Goal: Information Seeking & Learning: Learn about a topic

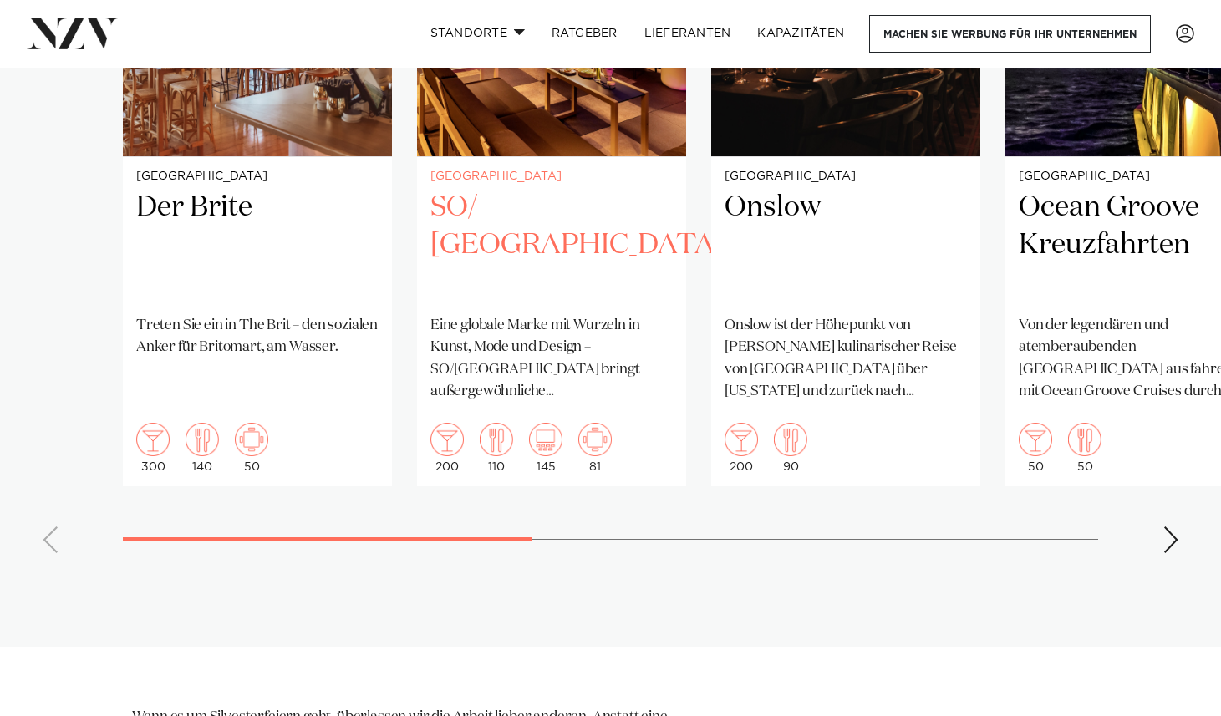
scroll to position [1394, 0]
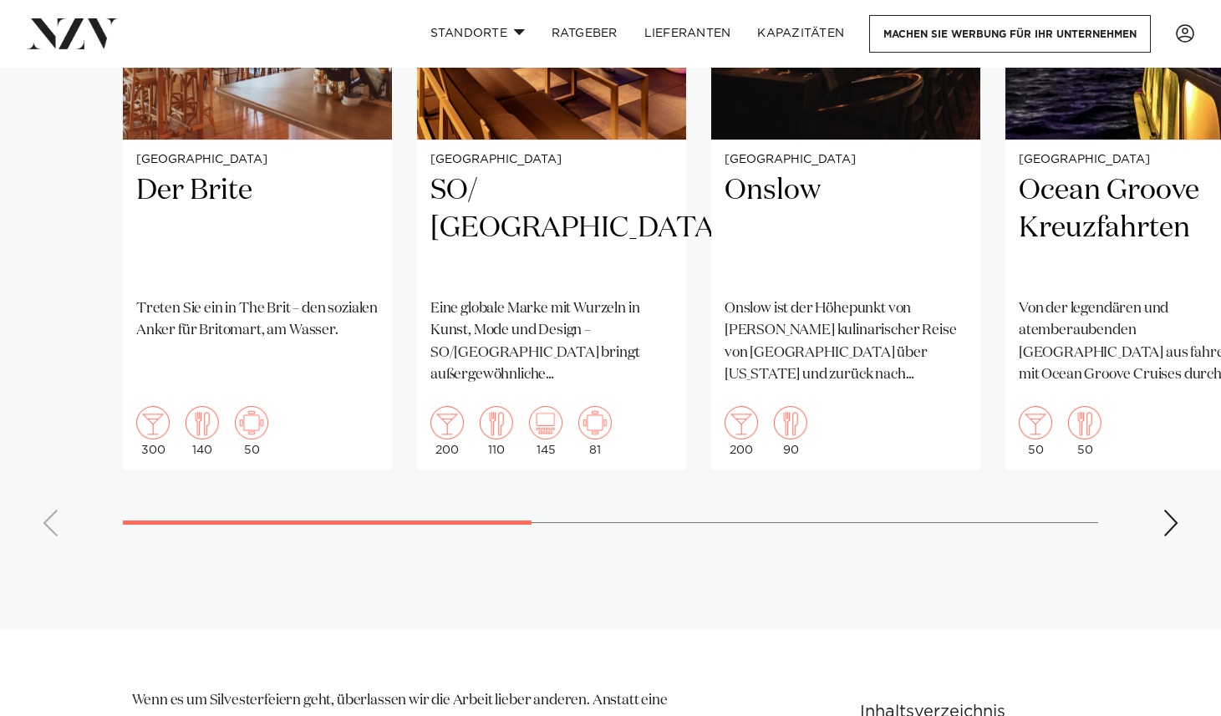
click at [1159, 550] on swiper-container "Auckland Der Brite Treten Sie ein in The Brit – den sozialen Anker für Britomar…" at bounding box center [610, 164] width 1221 height 771
click at [1170, 537] on div "Nächste Folie" at bounding box center [1170, 523] width 17 height 27
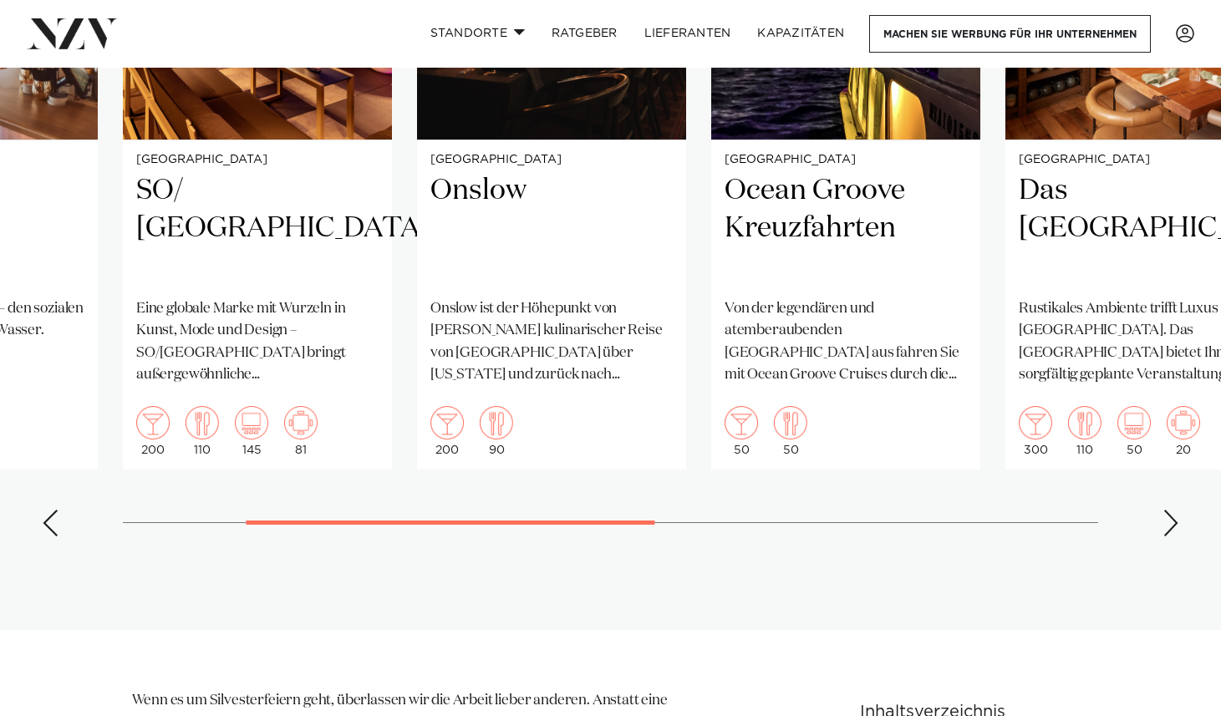
click at [1170, 537] on div "Nächste Folie" at bounding box center [1170, 523] width 17 height 27
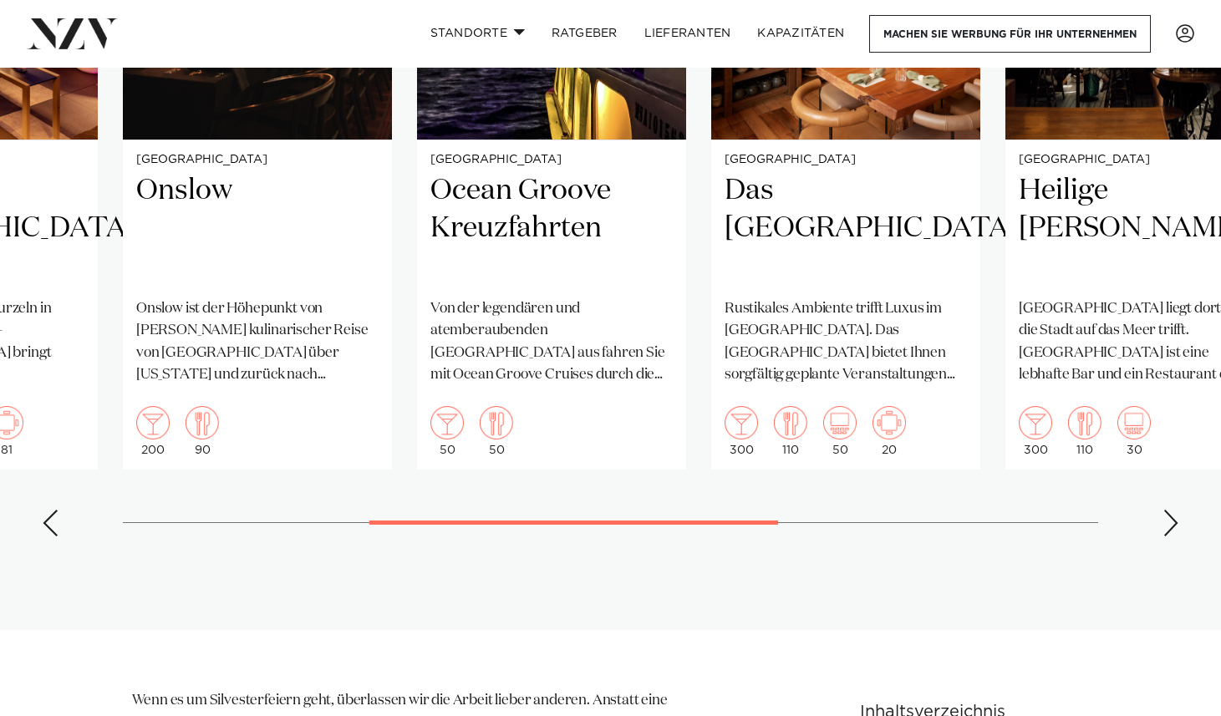
click at [1163, 537] on div "Nächste Folie" at bounding box center [1170, 523] width 17 height 27
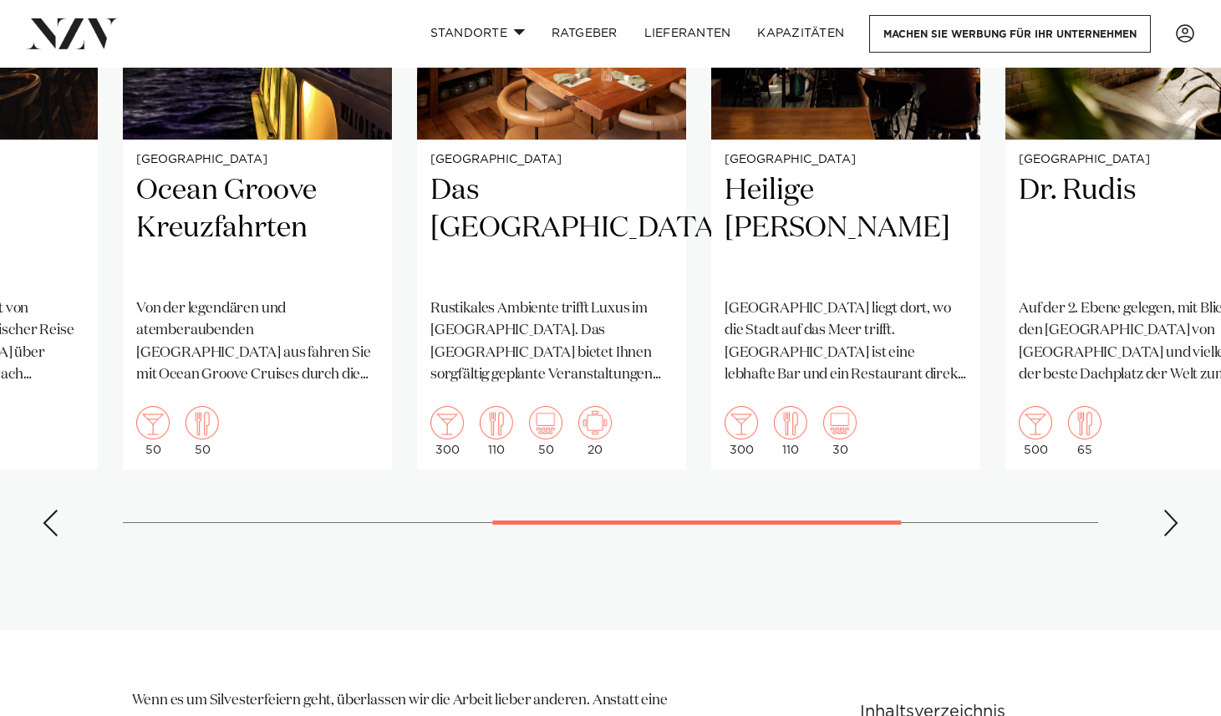
click at [1163, 537] on div "Nächste Folie" at bounding box center [1170, 523] width 17 height 27
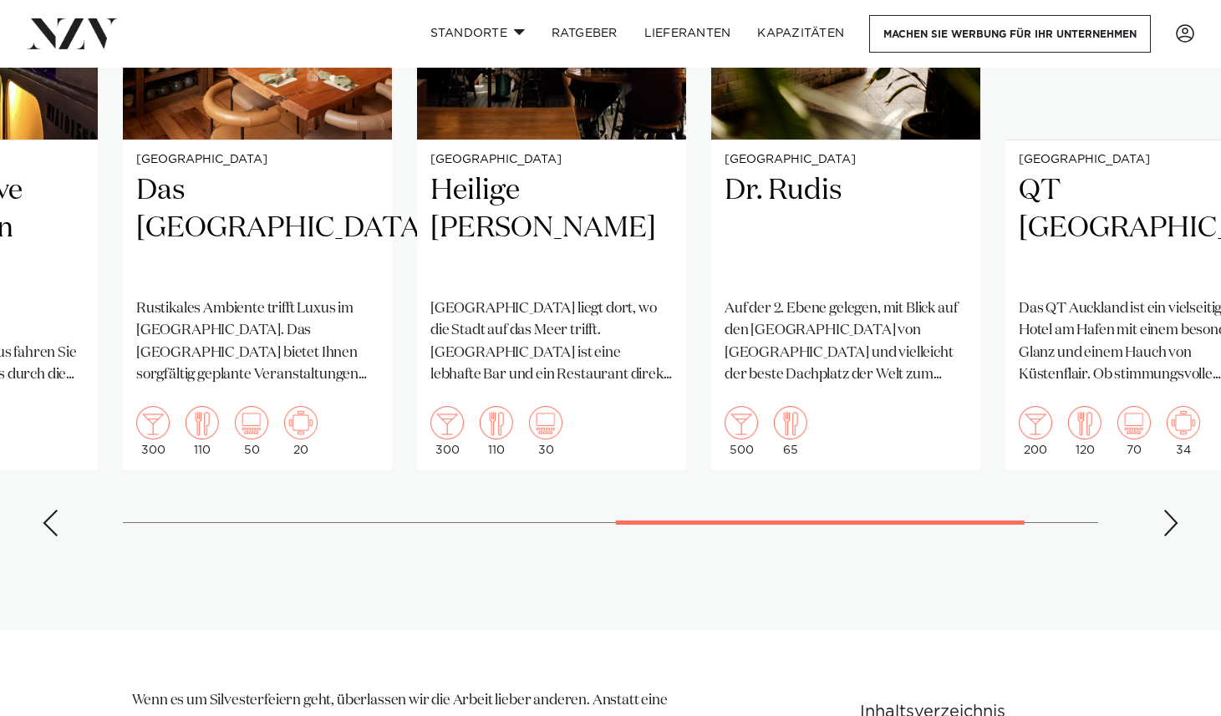
click at [1163, 537] on div "Nächste Folie" at bounding box center [1170, 523] width 17 height 27
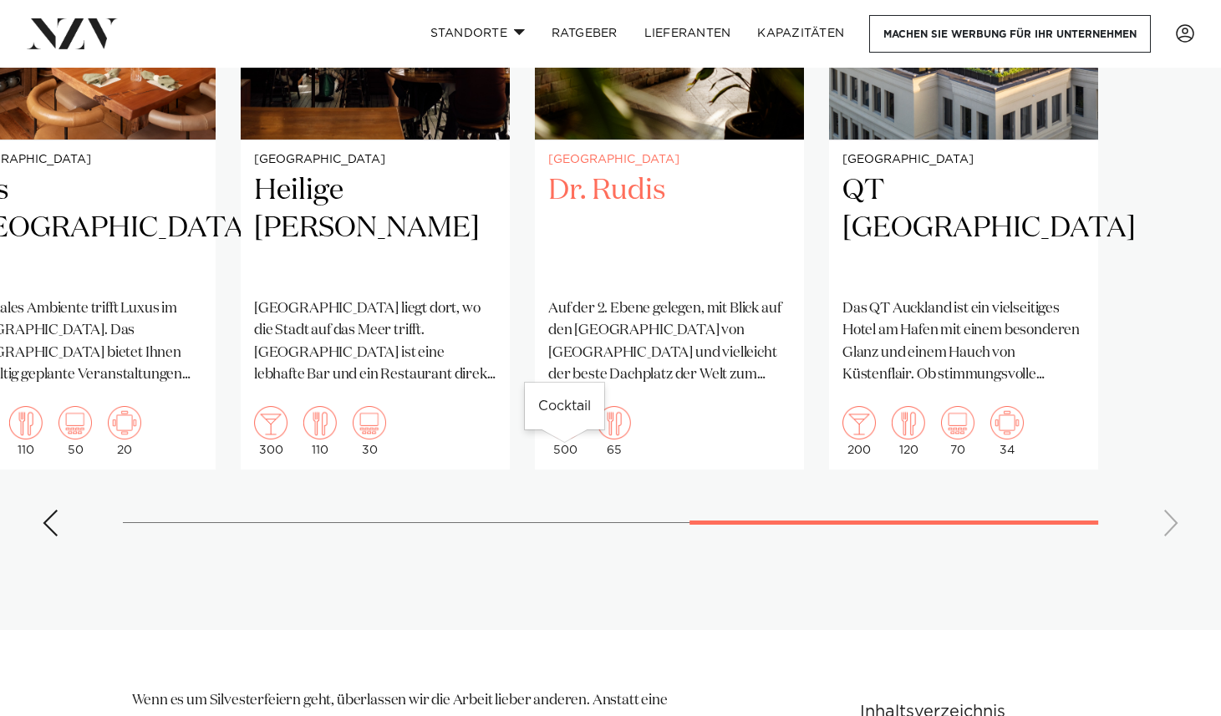
click at [563, 440] on img "7 / 8" at bounding box center [564, 422] width 33 height 33
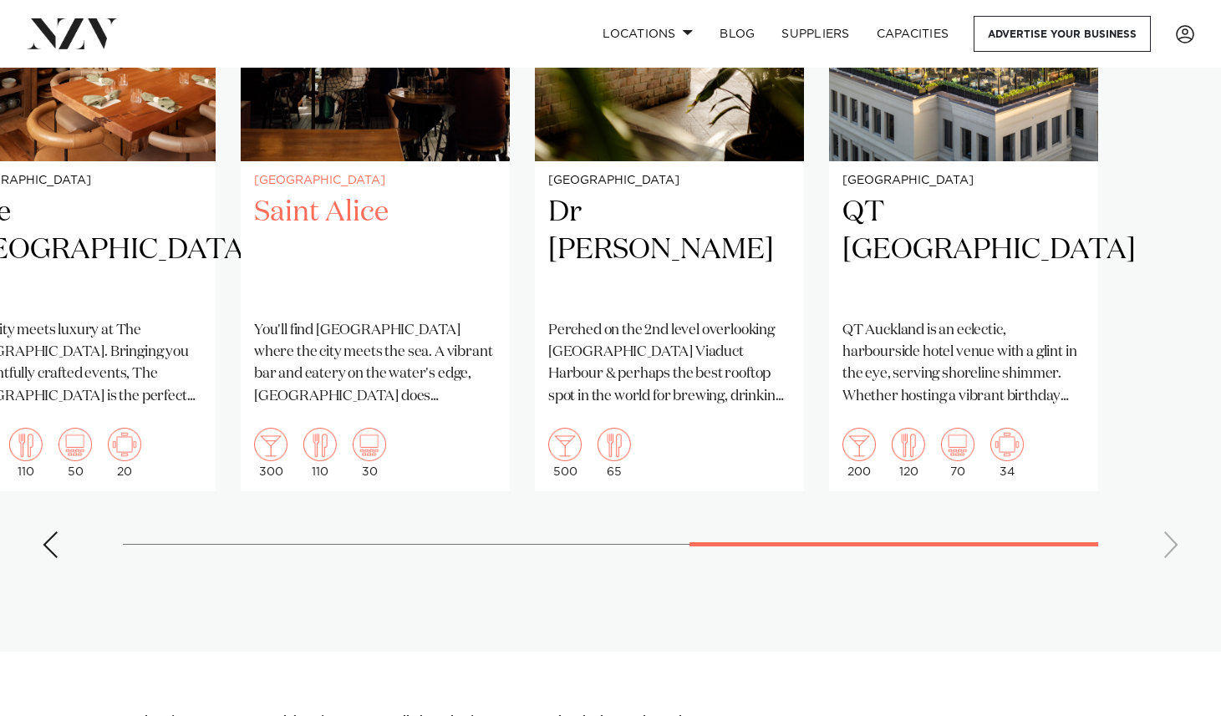
scroll to position [1323, 0]
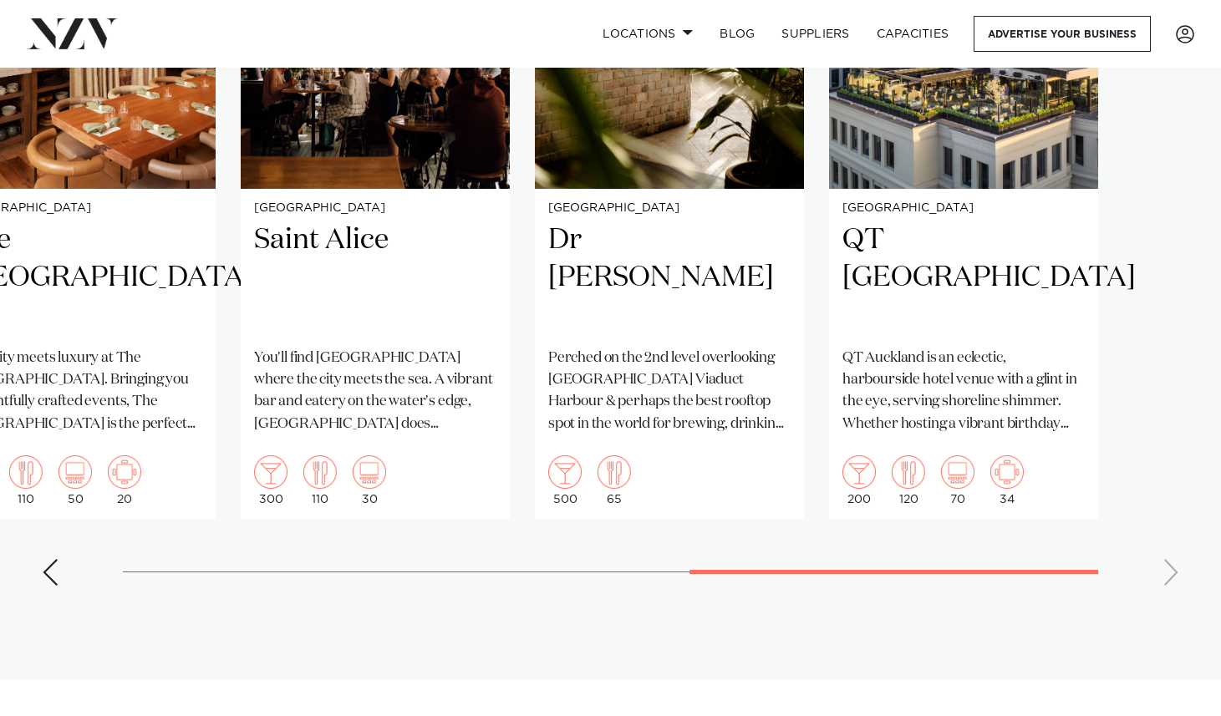
click at [47, 586] on div "Previous slide" at bounding box center [50, 572] width 17 height 27
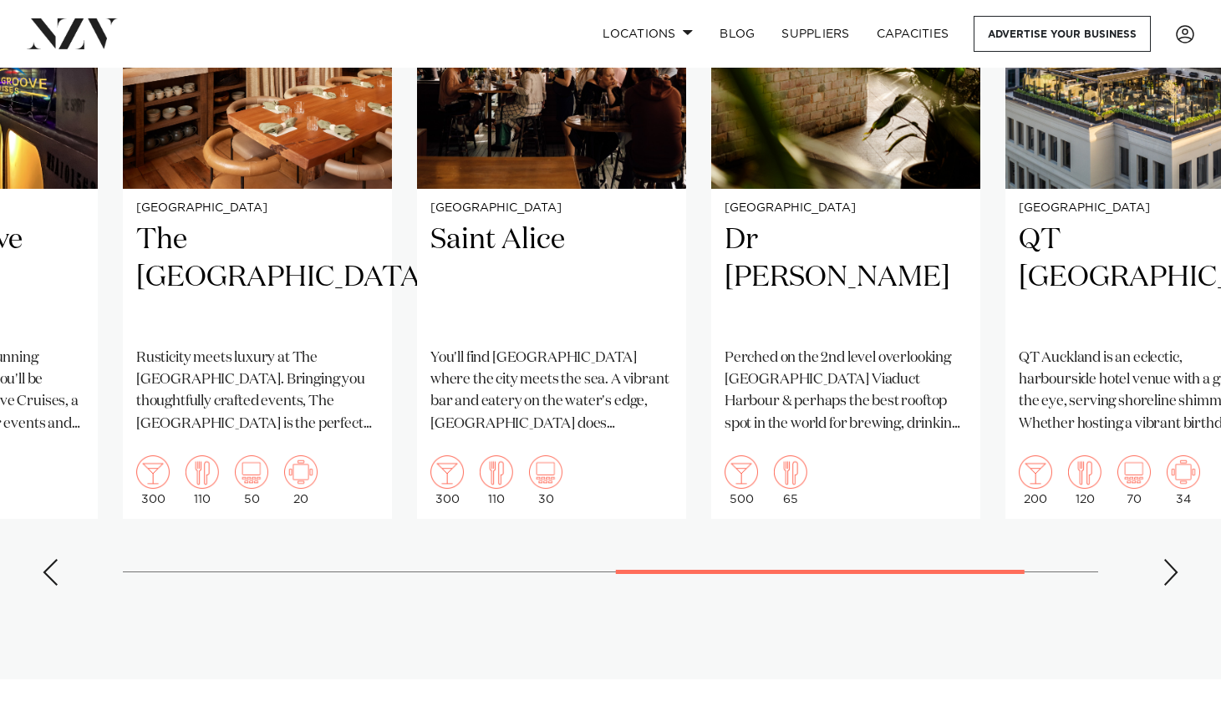
click at [47, 586] on div "Previous slide" at bounding box center [50, 572] width 17 height 27
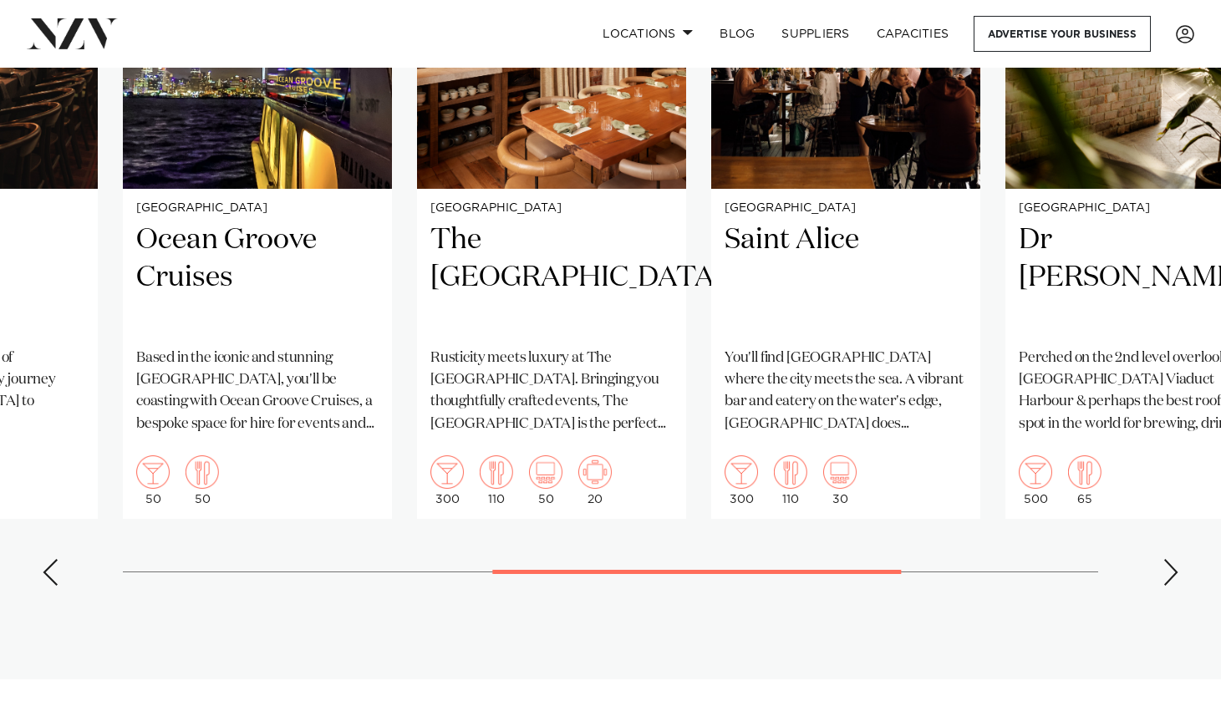
click at [47, 586] on div "Previous slide" at bounding box center [50, 572] width 17 height 27
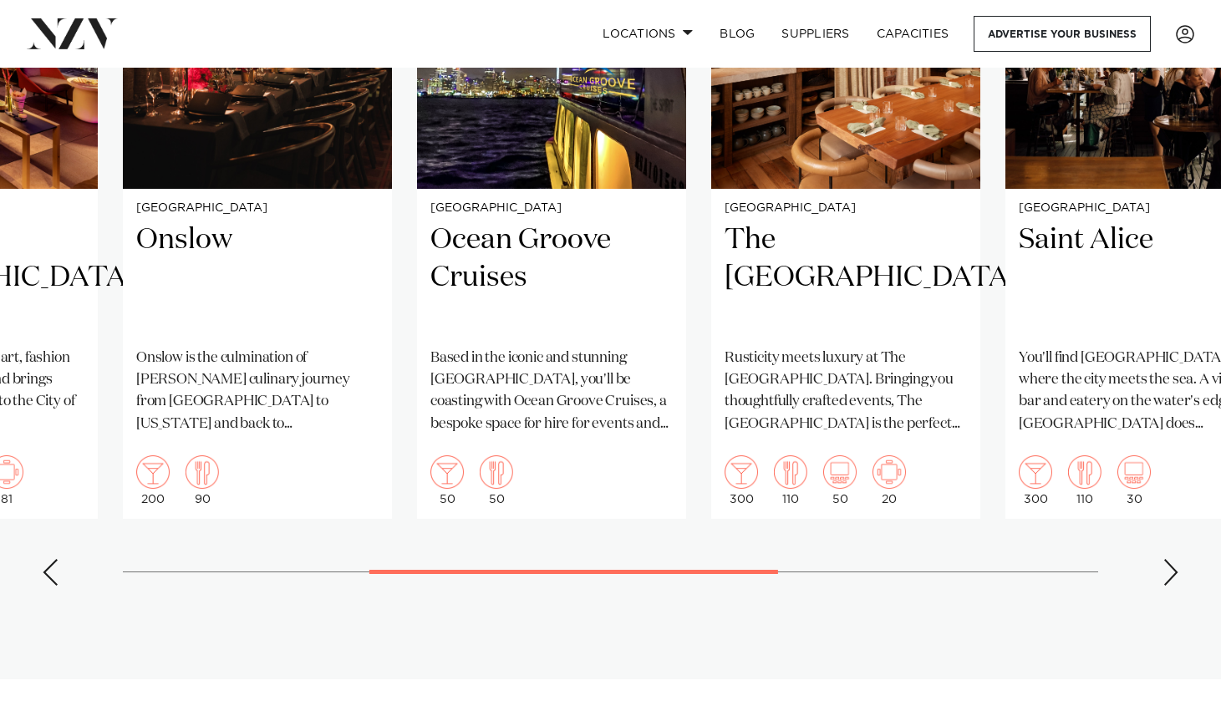
click at [47, 586] on div "Previous slide" at bounding box center [50, 572] width 17 height 27
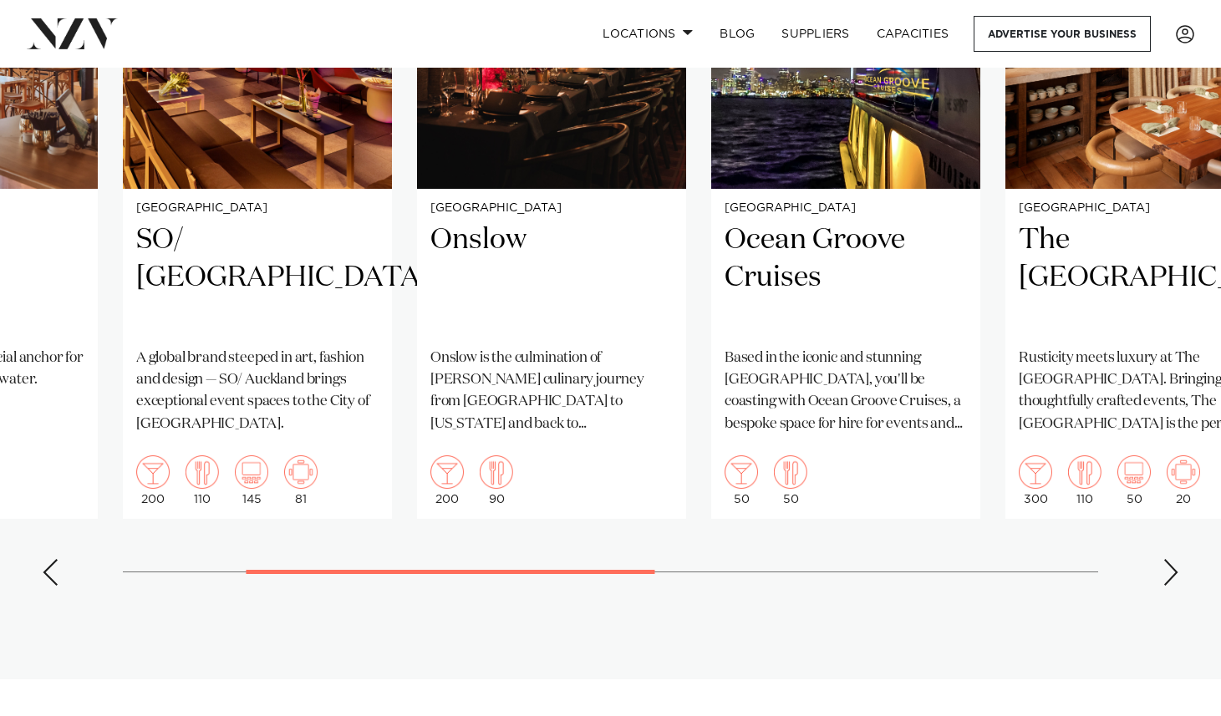
click at [47, 586] on div "Previous slide" at bounding box center [50, 572] width 17 height 27
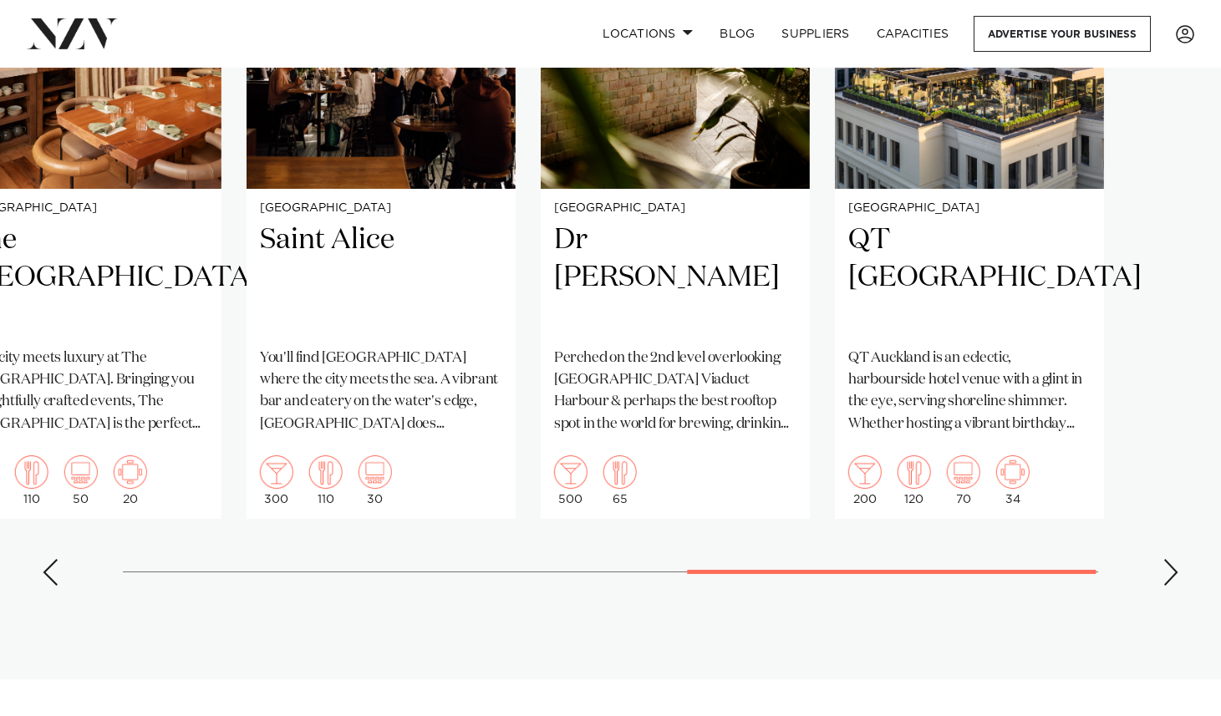
click at [995, 599] on swiper-container "[GEOGRAPHIC_DATA] The Brit Step into The Brit - the social anchor for Britomart…" at bounding box center [610, 213] width 1221 height 771
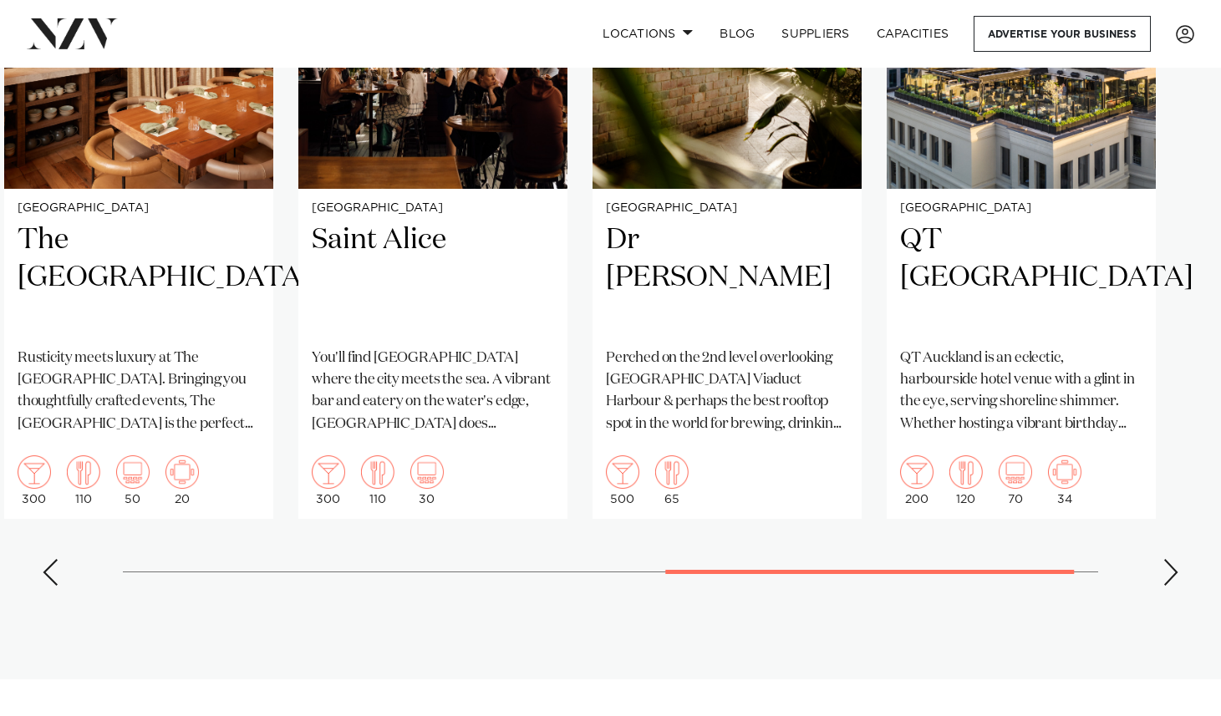
click at [726, 575] on swiper-container "[GEOGRAPHIC_DATA] The Brit Step into The Brit - the social anchor for Britomart…" at bounding box center [610, 213] width 1221 height 771
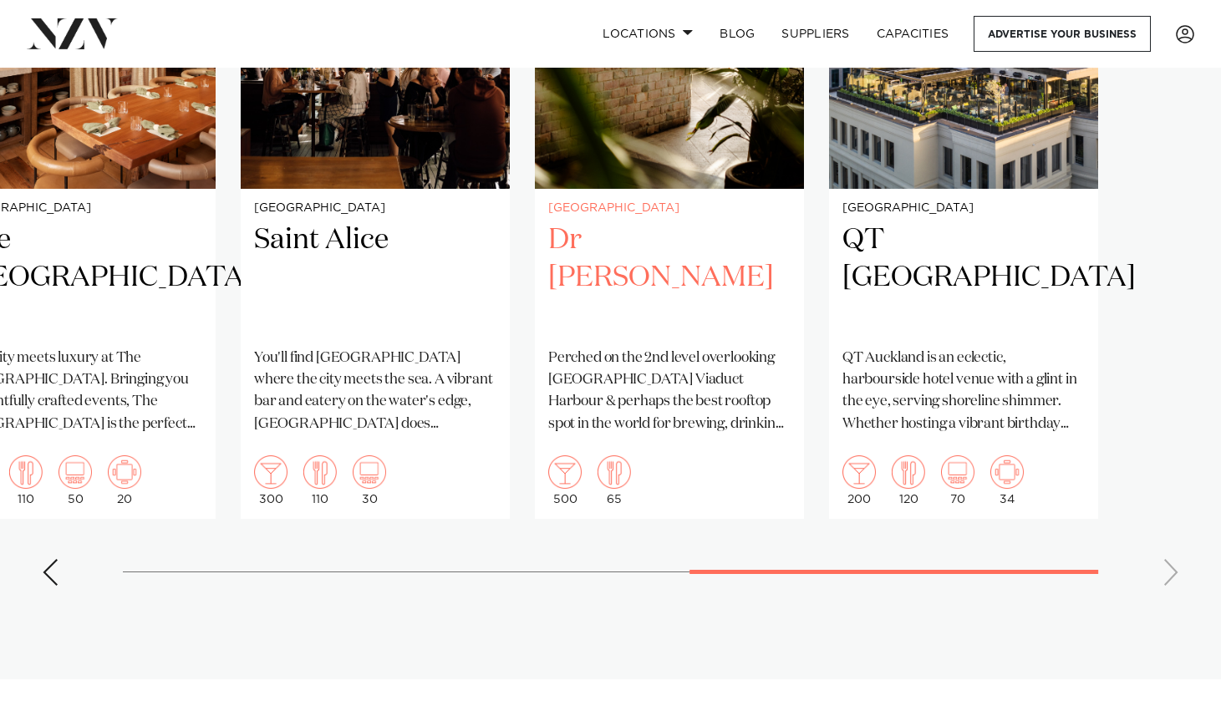
click at [612, 297] on h2 "Dr [PERSON_NAME]" at bounding box center [669, 277] width 242 height 113
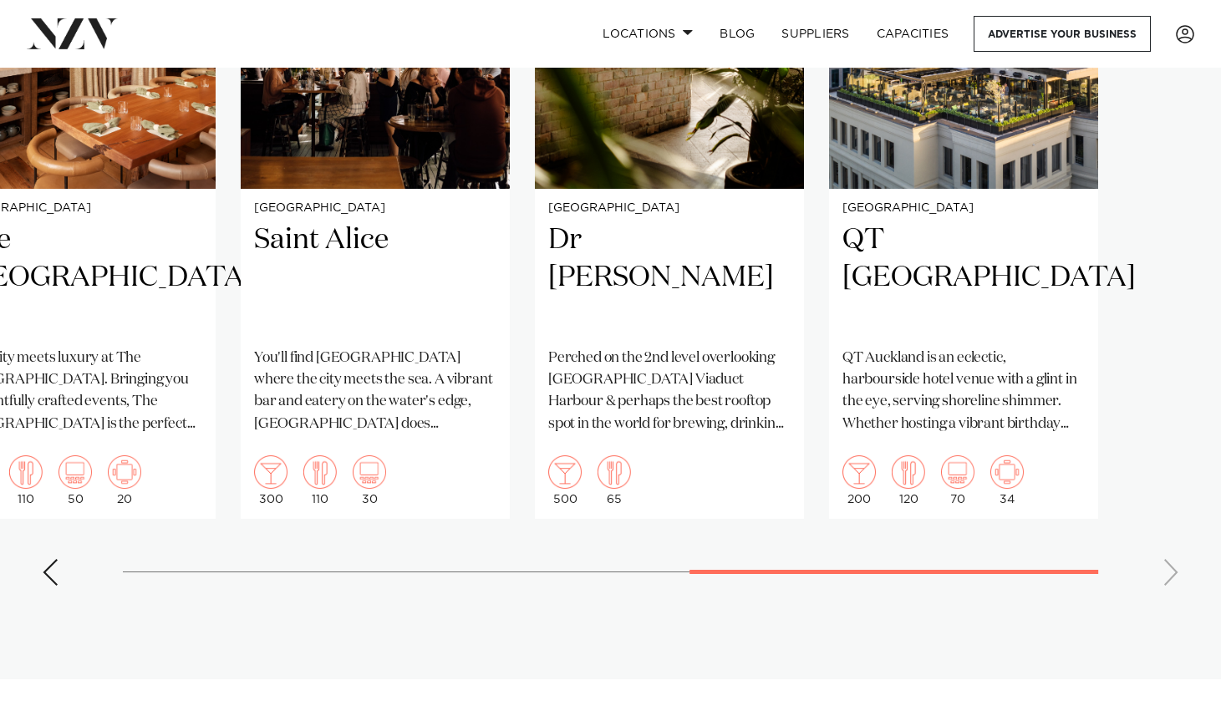
click at [53, 586] on div "Previous slide" at bounding box center [50, 572] width 17 height 27
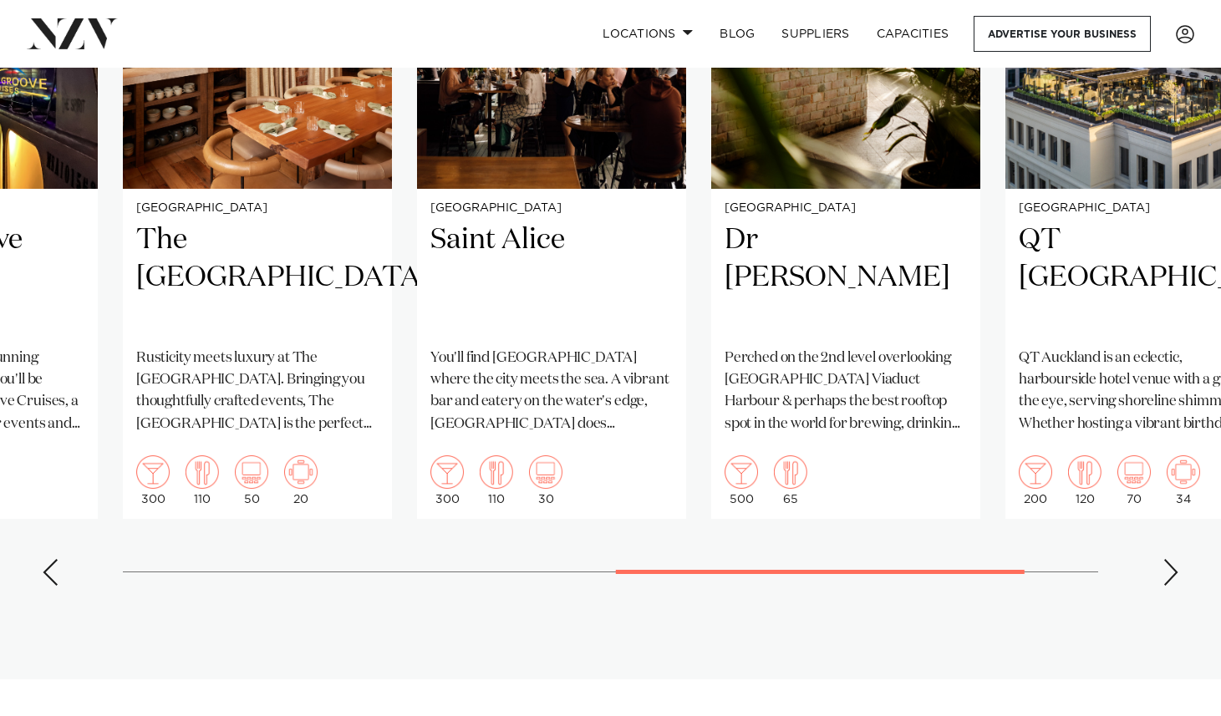
click at [53, 586] on div "Previous slide" at bounding box center [50, 572] width 17 height 27
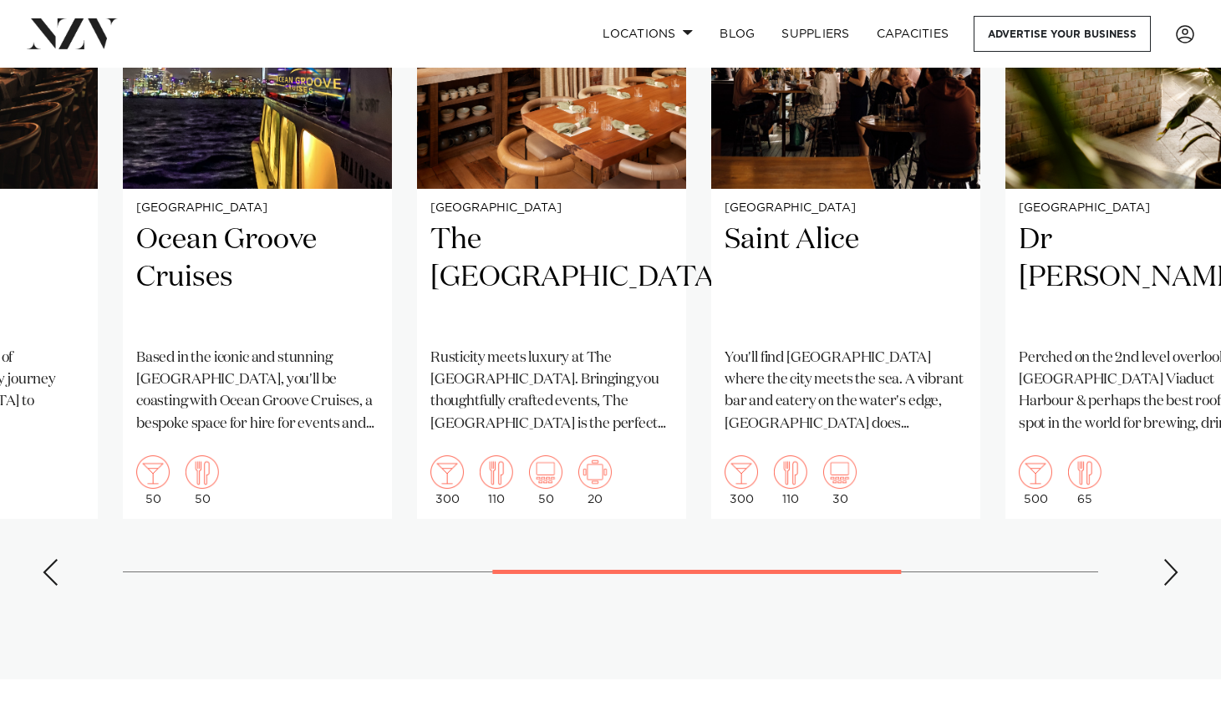
click at [53, 586] on div "Previous slide" at bounding box center [50, 572] width 17 height 27
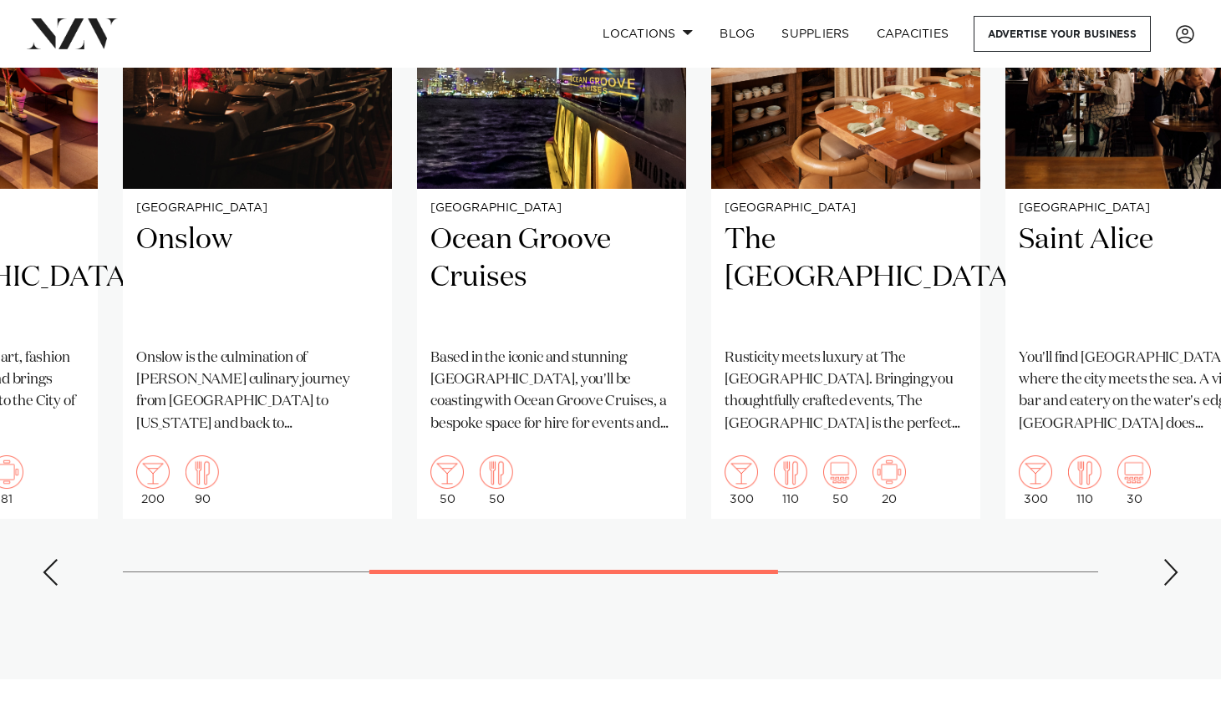
click at [53, 586] on div "Previous slide" at bounding box center [50, 572] width 17 height 27
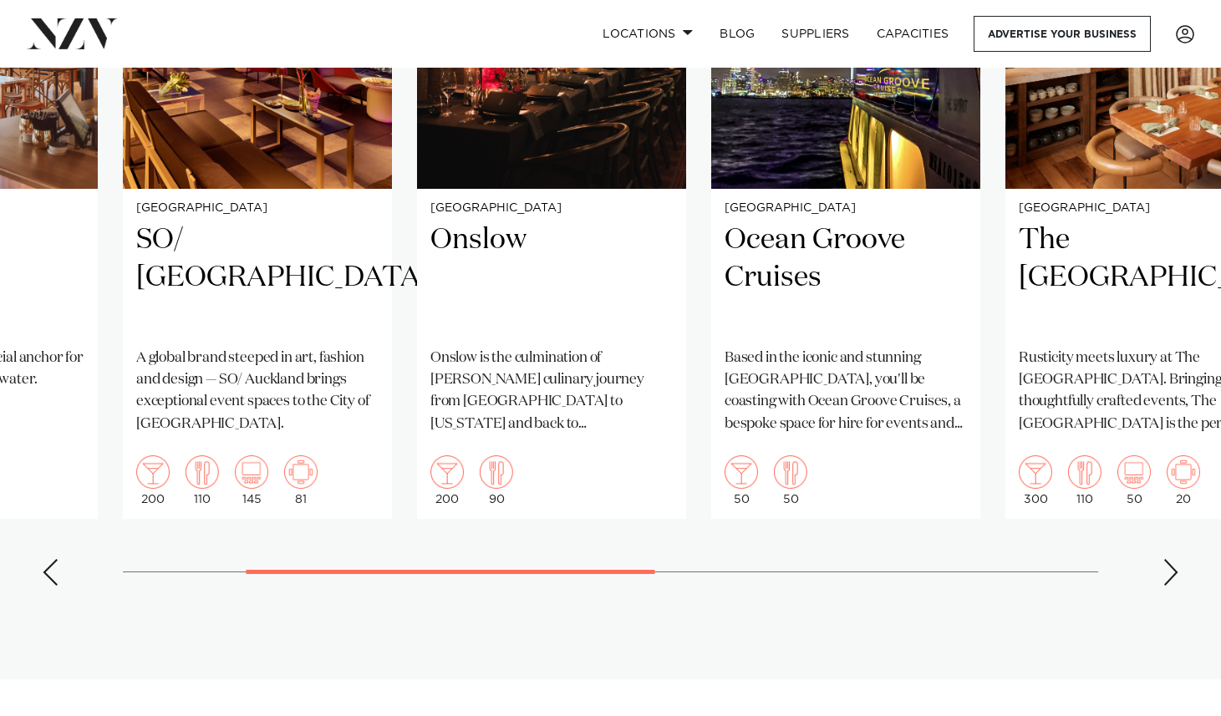
click at [53, 586] on div "Previous slide" at bounding box center [50, 572] width 17 height 27
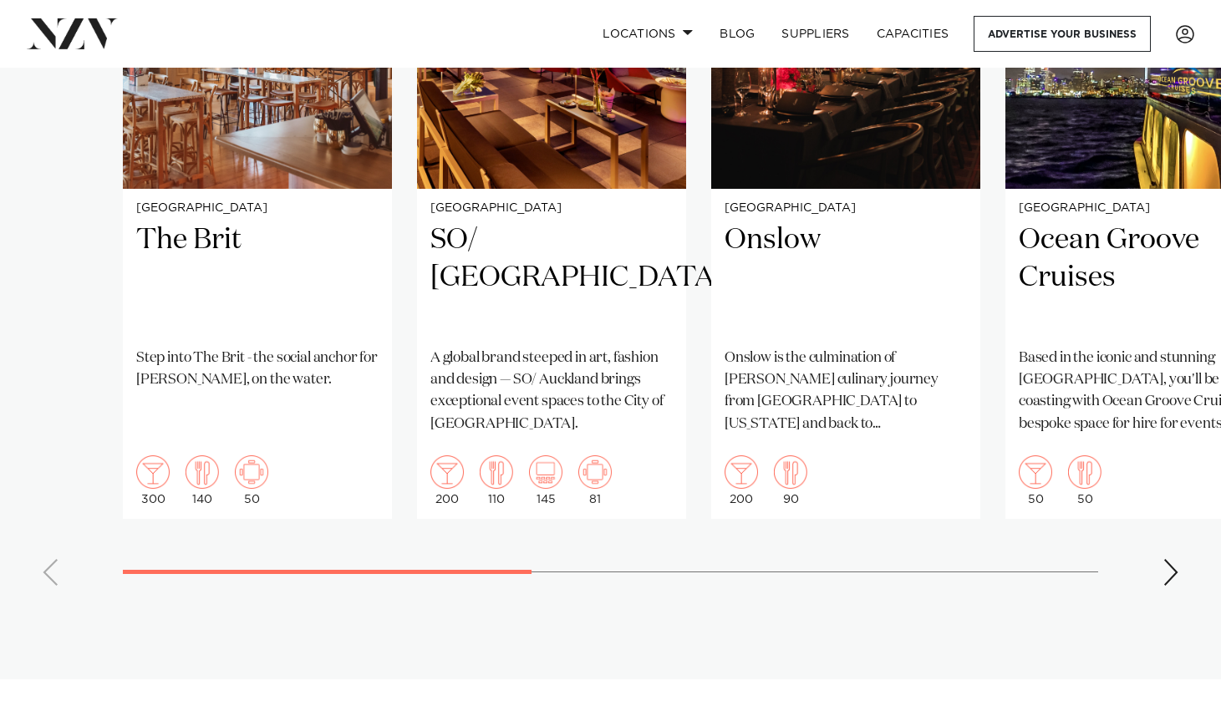
click at [53, 599] on swiper-container "[GEOGRAPHIC_DATA] The Brit Step into The Brit - the social anchor for Britomart…" at bounding box center [610, 213] width 1221 height 771
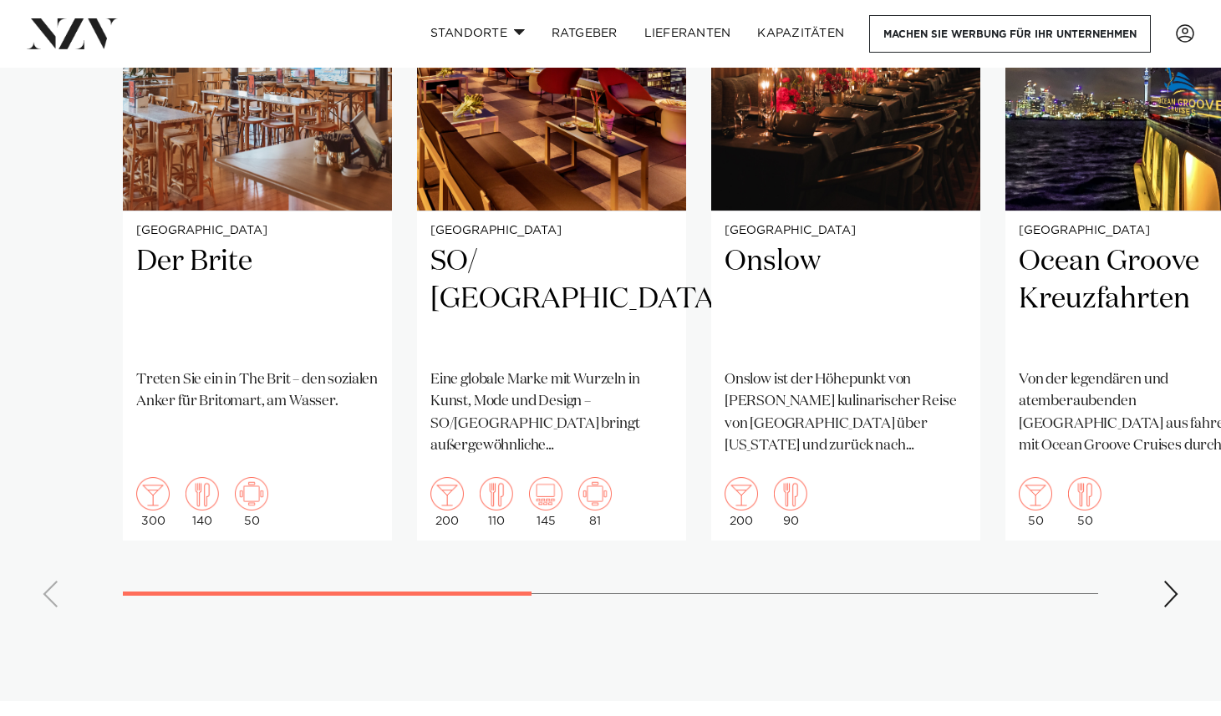
drag, startPoint x: 425, startPoint y: 393, endPoint x: 102, endPoint y: 375, distance: 323.9
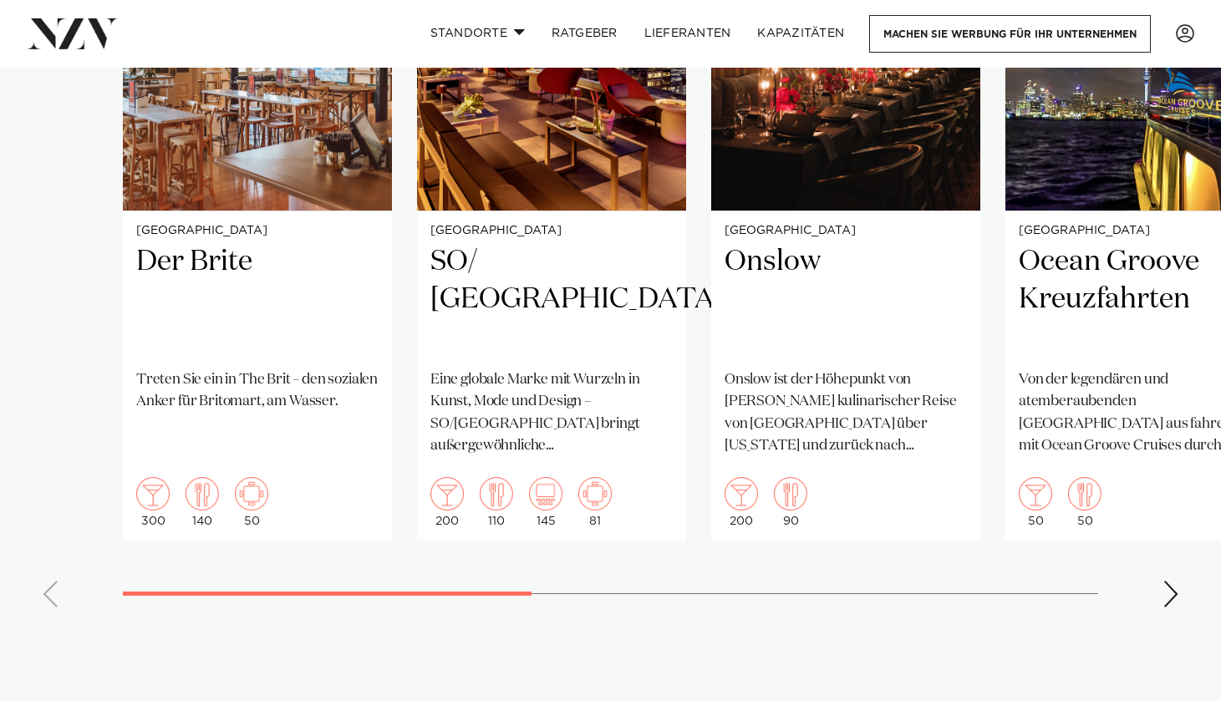
drag, startPoint x: 489, startPoint y: 272, endPoint x: 300, endPoint y: 211, distance: 198.7
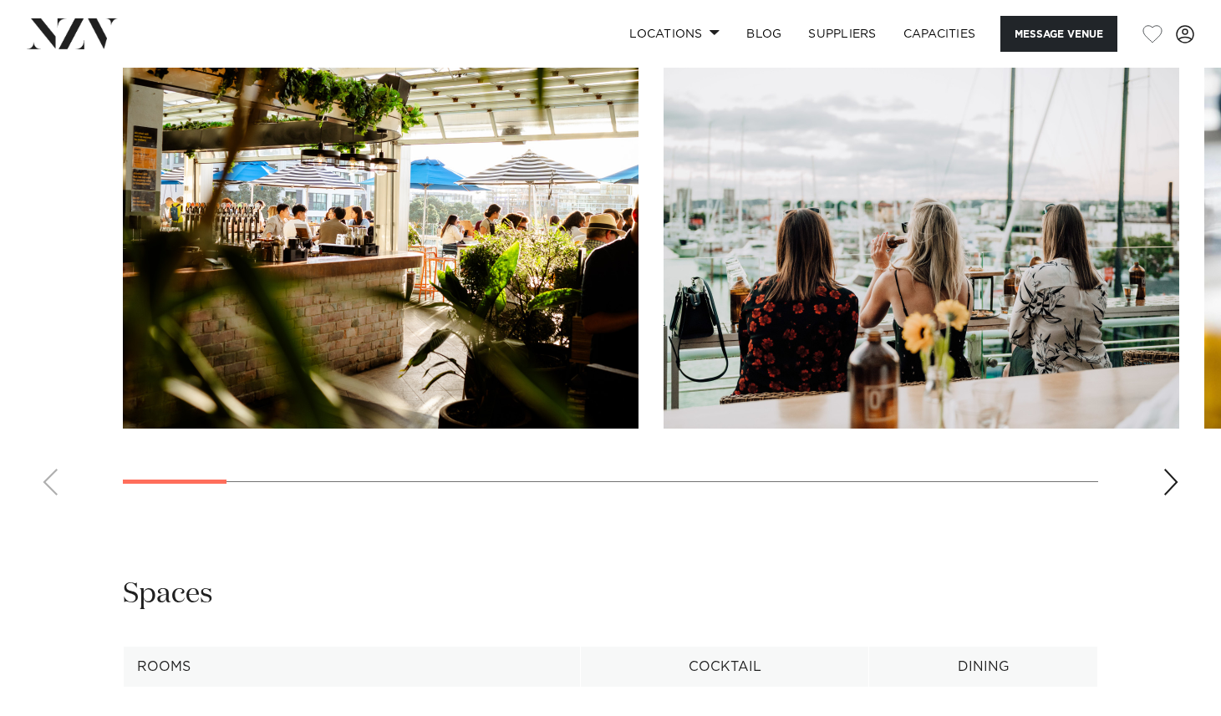
scroll to position [1636, 0]
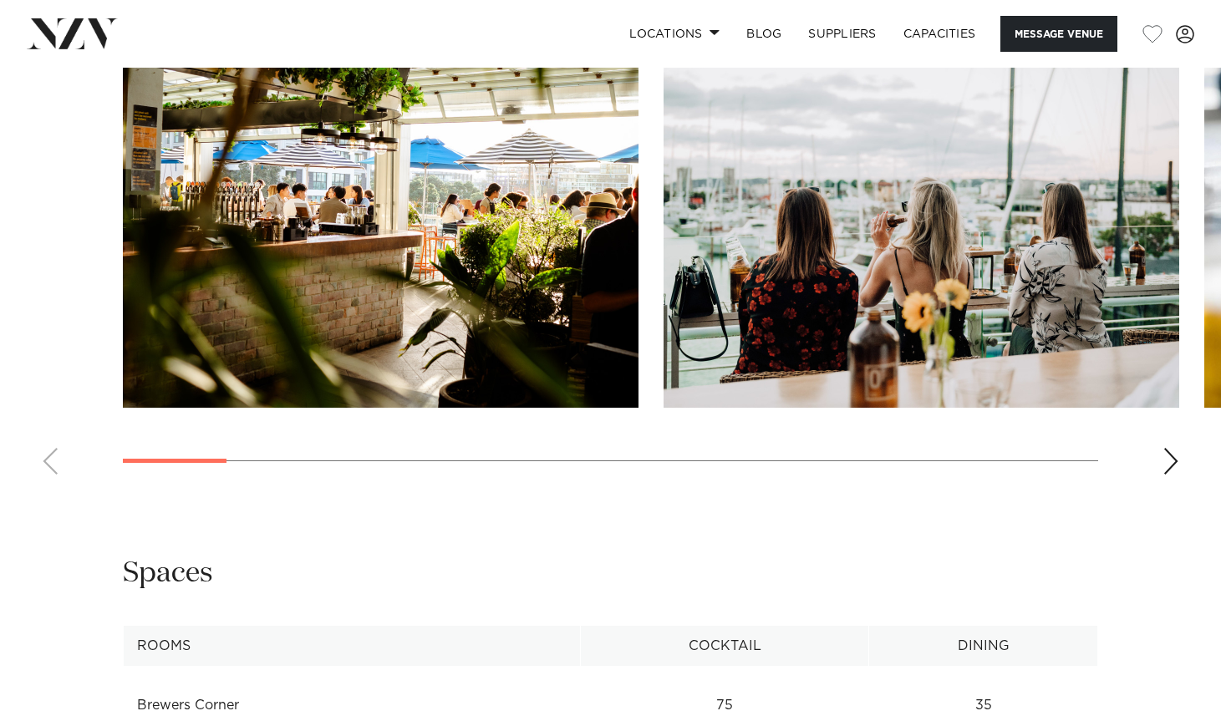
click at [1165, 466] on div "Next slide" at bounding box center [1170, 461] width 17 height 27
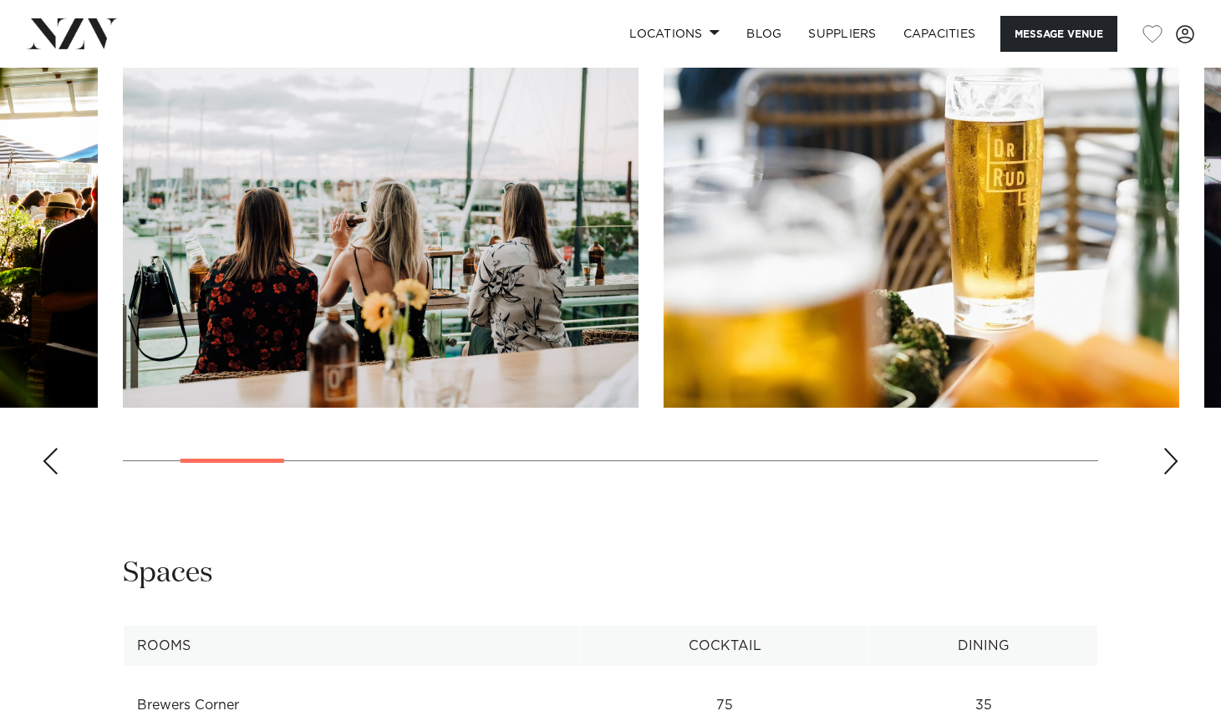
click at [1165, 466] on div "Next slide" at bounding box center [1170, 461] width 17 height 27
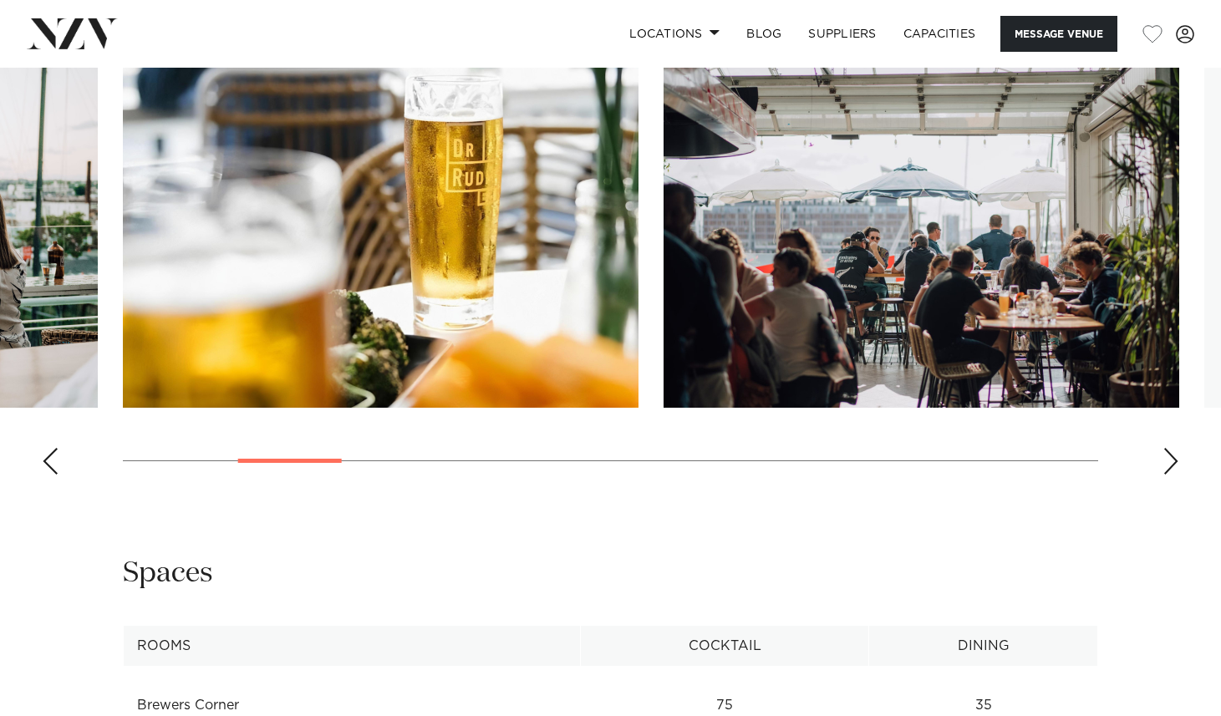
click at [1165, 466] on div "Next slide" at bounding box center [1170, 461] width 17 height 27
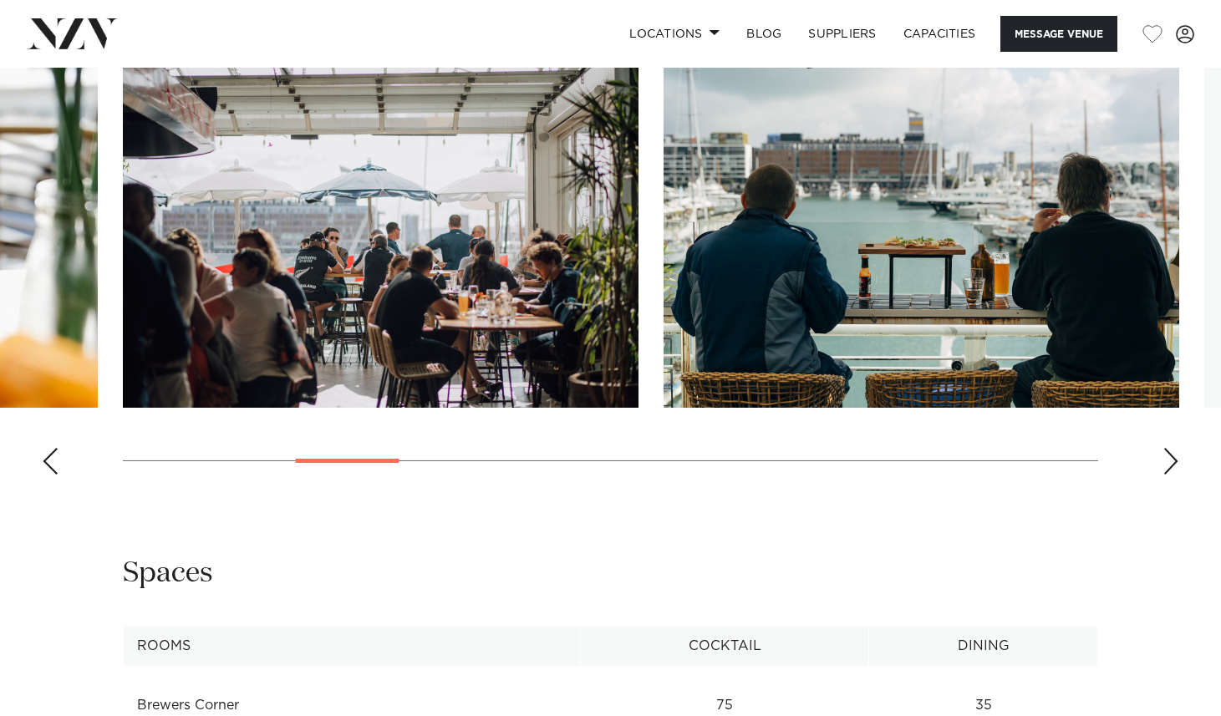
click at [1165, 466] on div "Next slide" at bounding box center [1170, 461] width 17 height 27
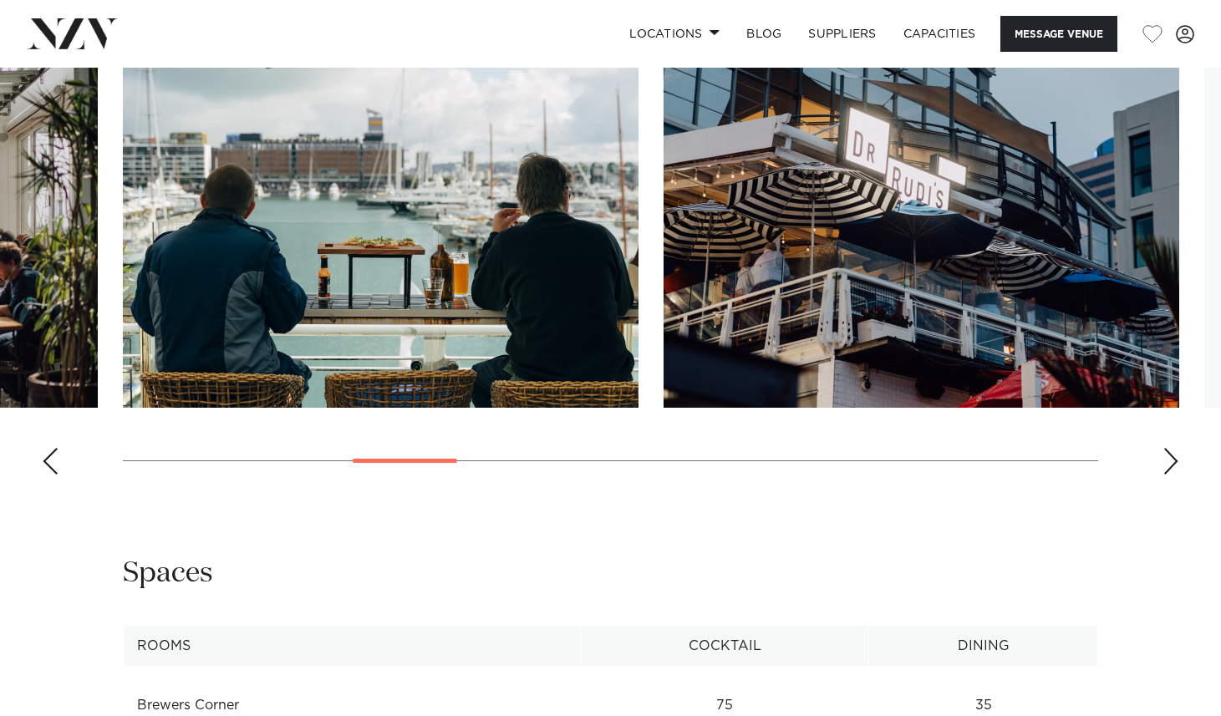
click at [1165, 466] on div "Next slide" at bounding box center [1170, 461] width 17 height 27
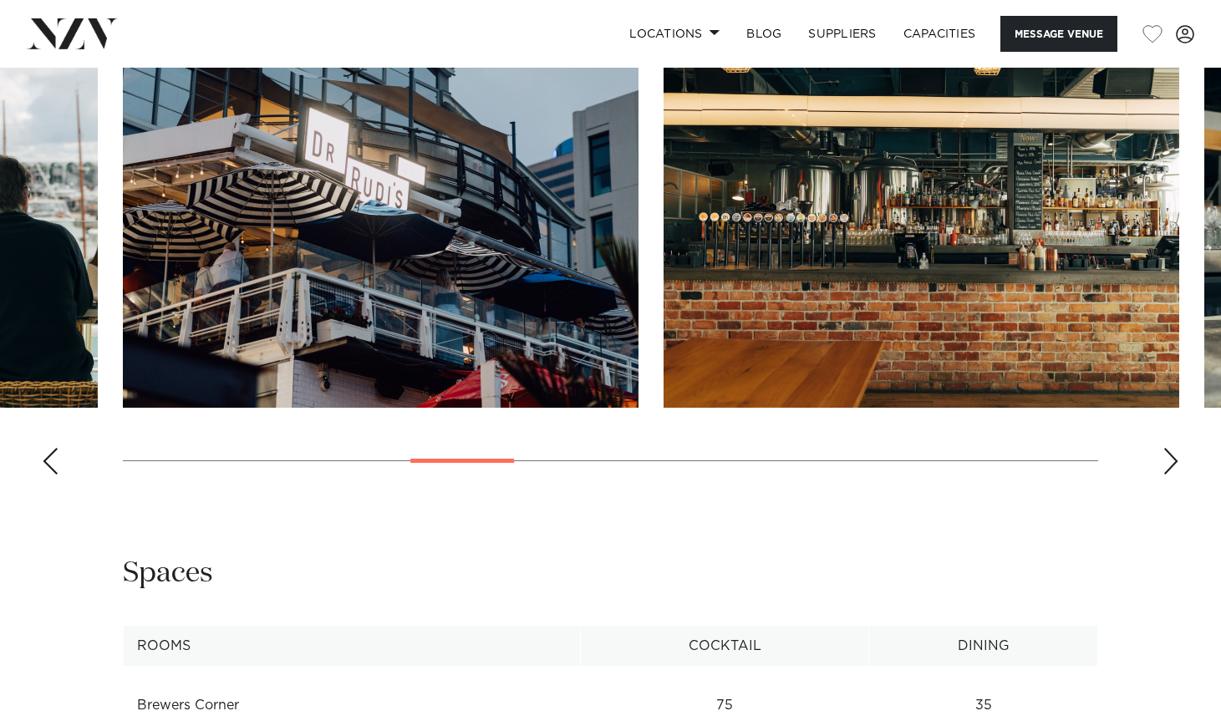
click at [1165, 466] on div "Next slide" at bounding box center [1170, 461] width 17 height 27
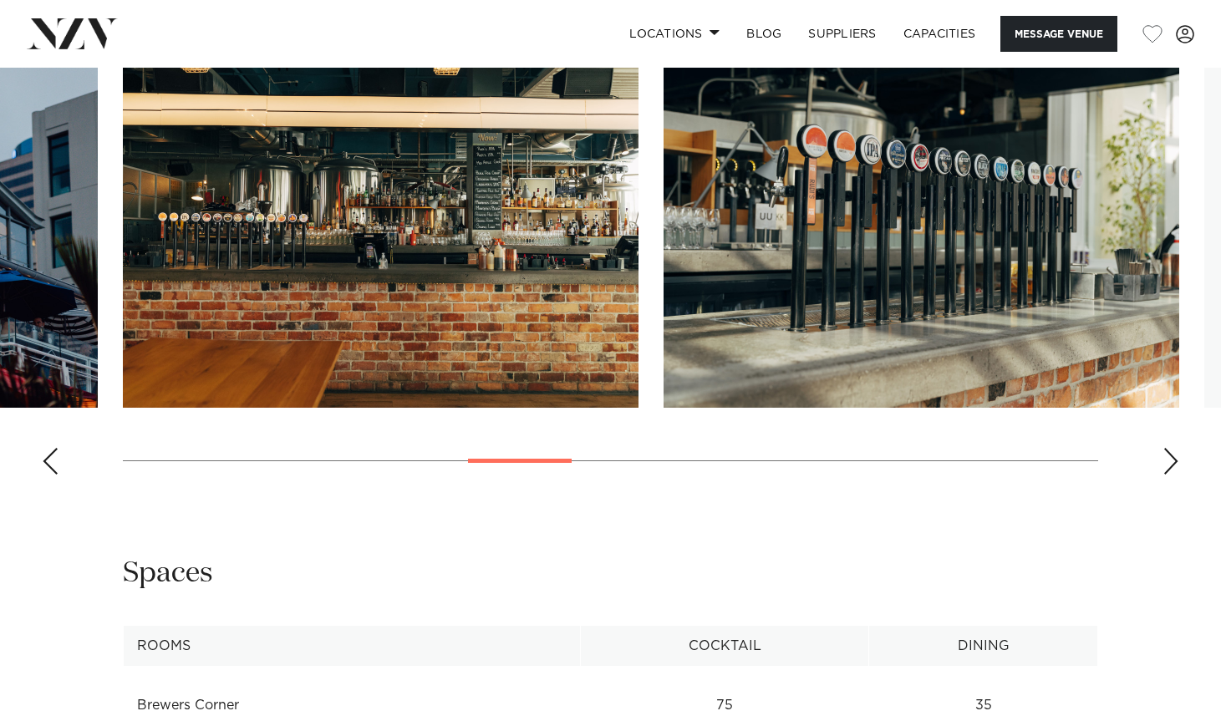
click at [1165, 466] on div "Next slide" at bounding box center [1170, 461] width 17 height 27
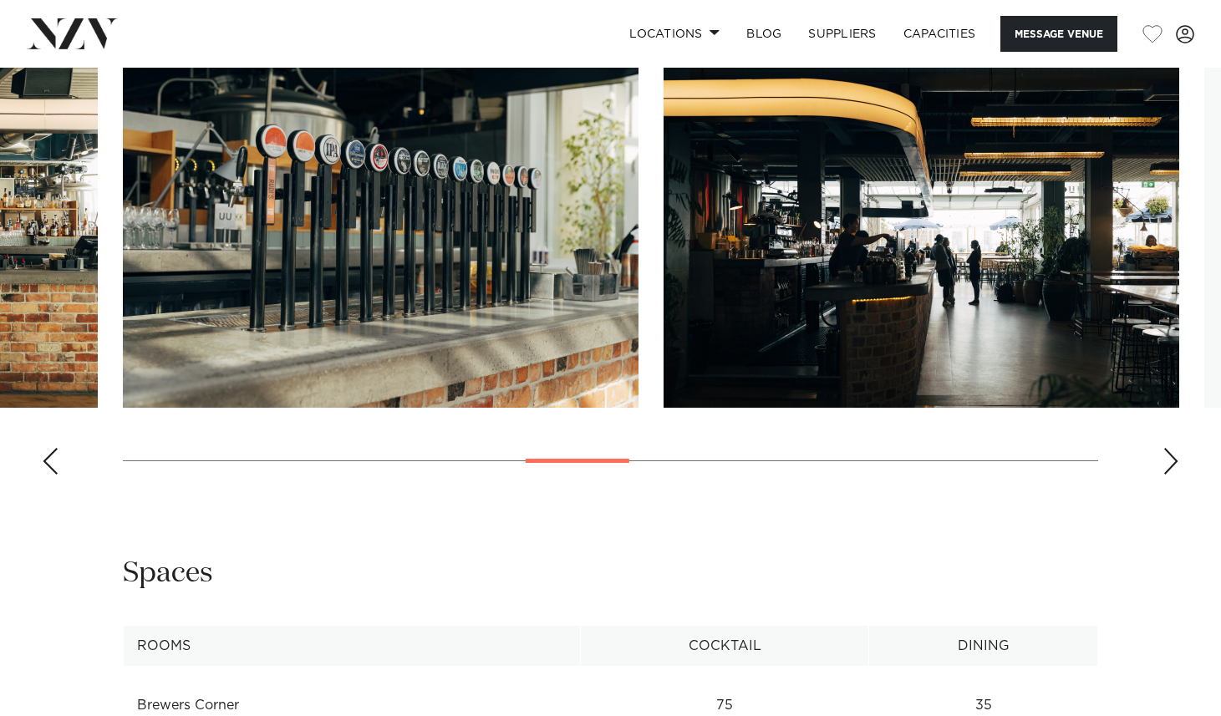
click at [1165, 466] on div "Next slide" at bounding box center [1170, 461] width 17 height 27
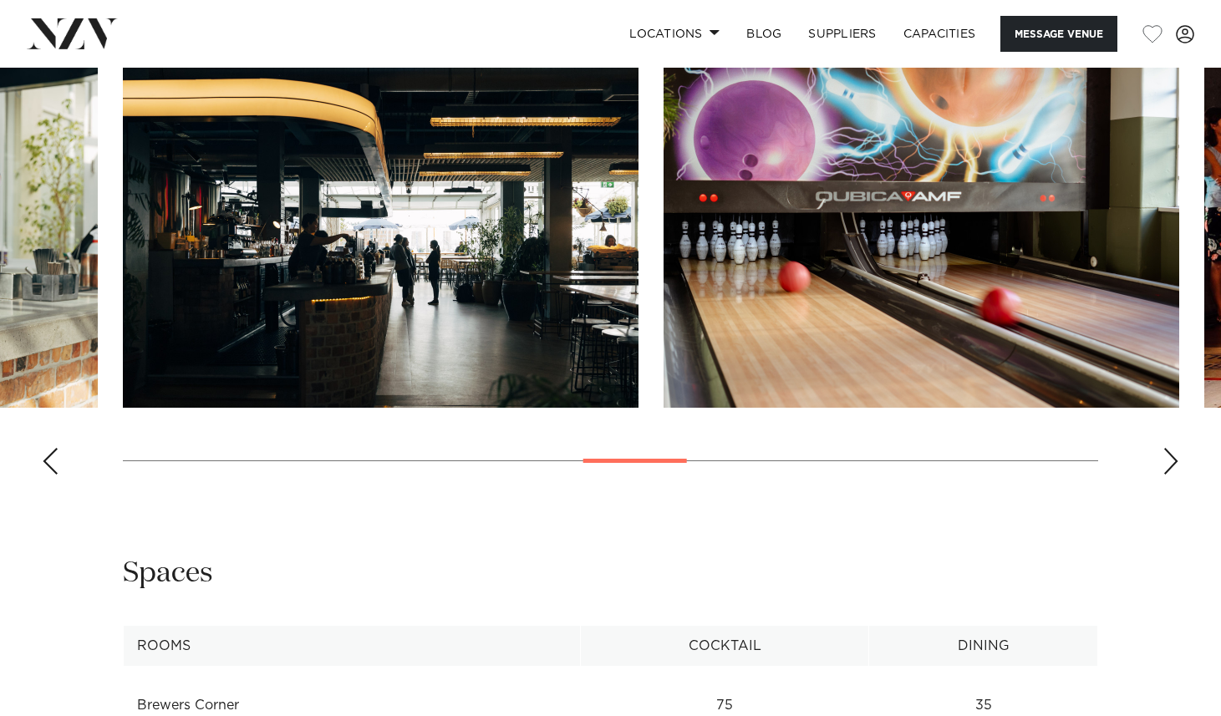
click at [1165, 466] on div "Next slide" at bounding box center [1170, 461] width 17 height 27
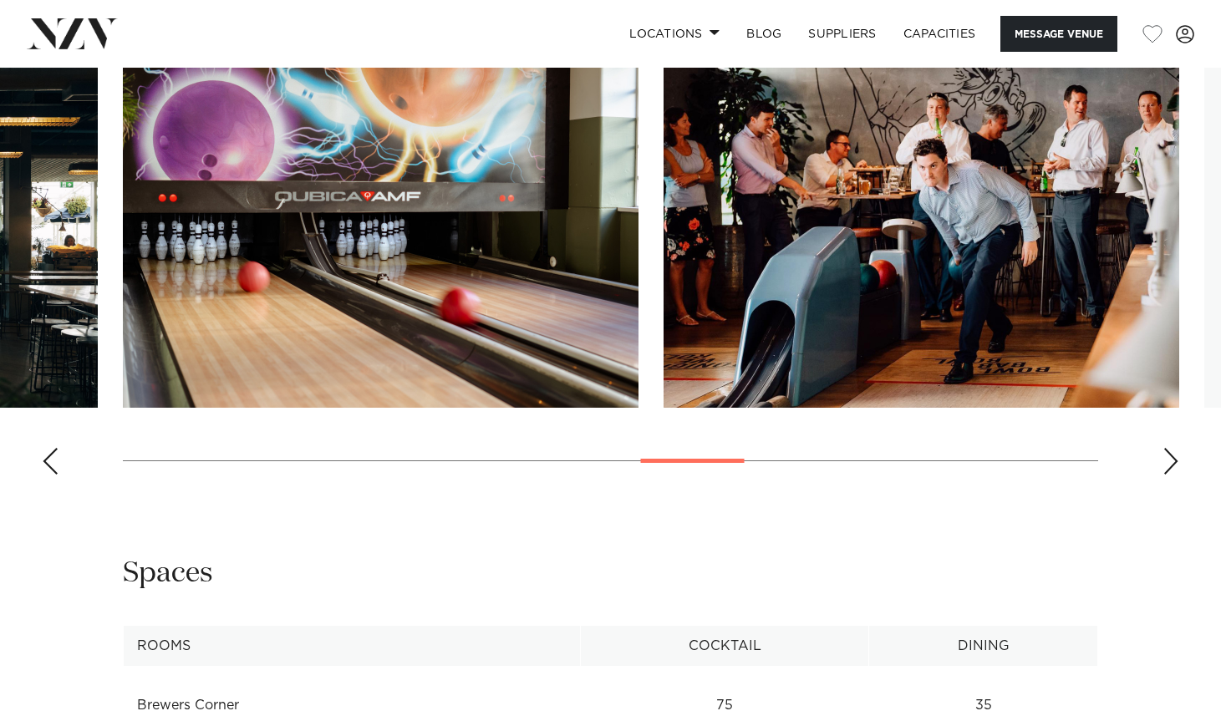
click at [1165, 466] on div "Next slide" at bounding box center [1170, 461] width 17 height 27
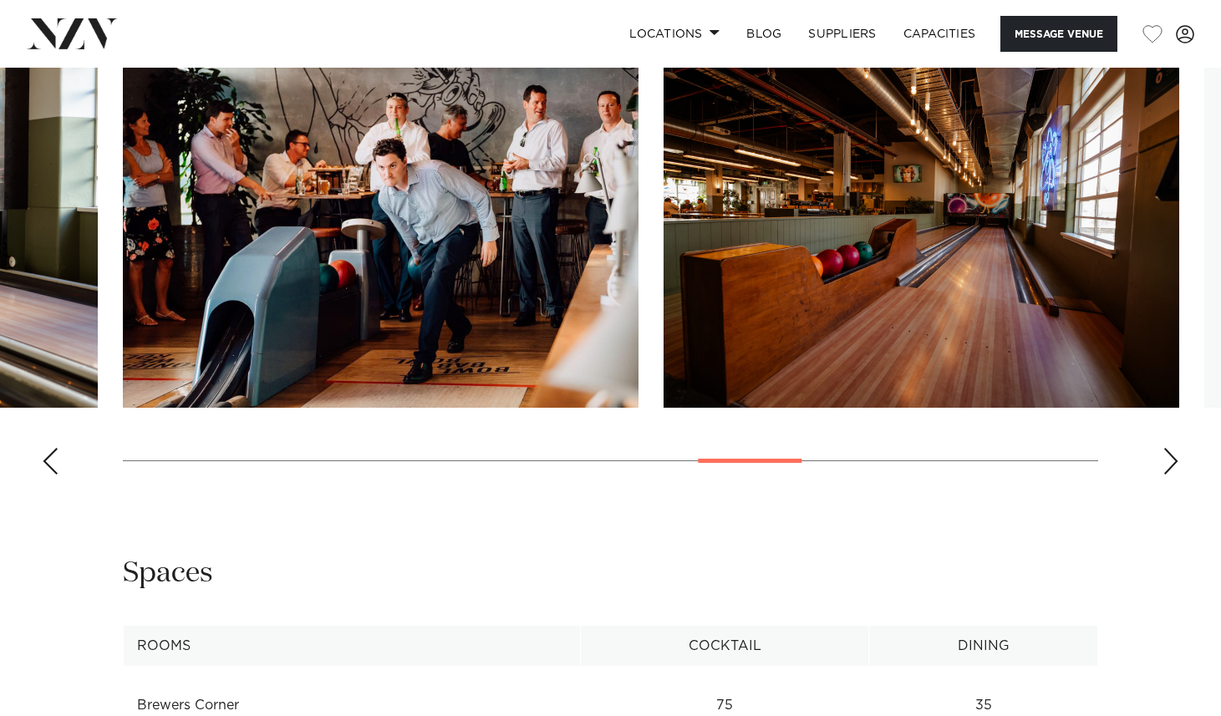
click at [1165, 466] on div "Next slide" at bounding box center [1170, 461] width 17 height 27
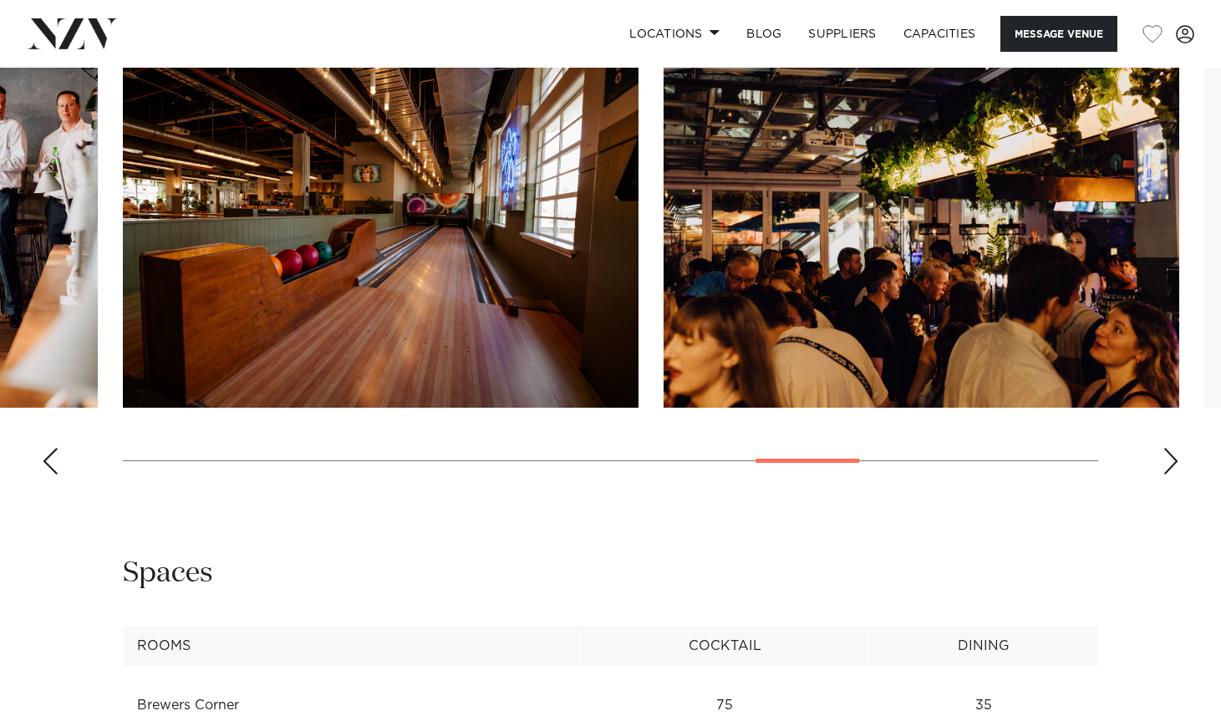
click at [1165, 466] on div "Next slide" at bounding box center [1170, 461] width 17 height 27
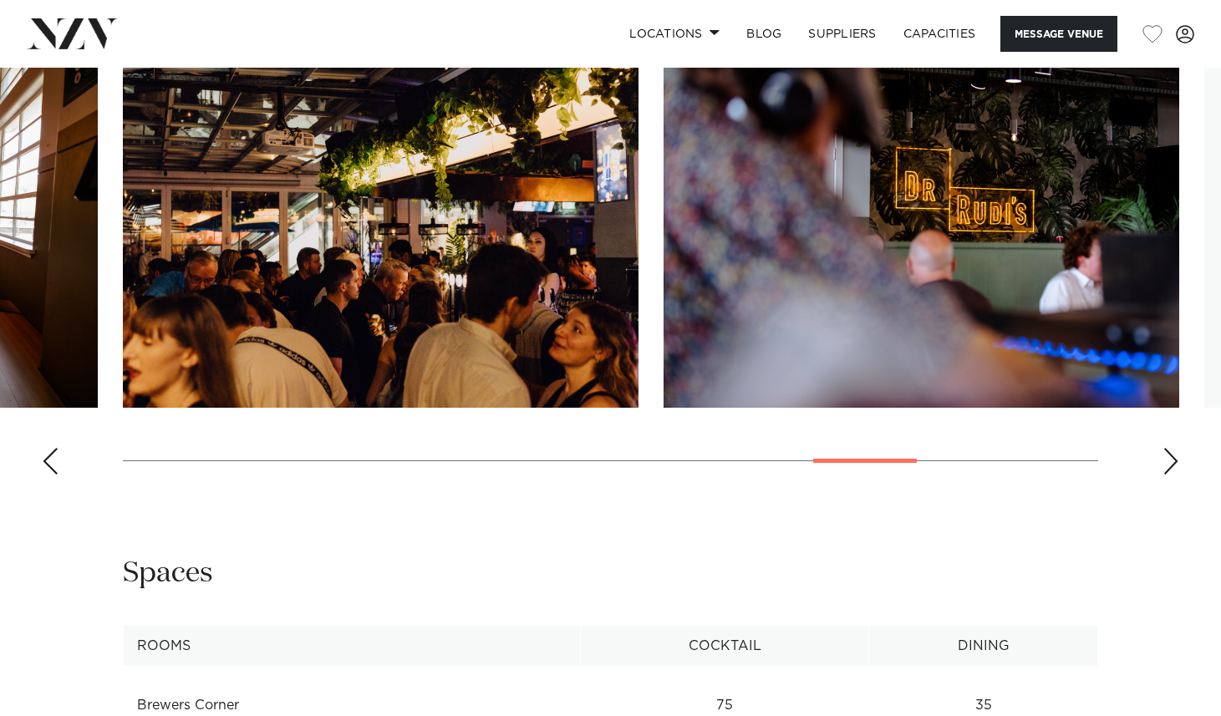
click at [1165, 466] on div "Next slide" at bounding box center [1170, 461] width 17 height 27
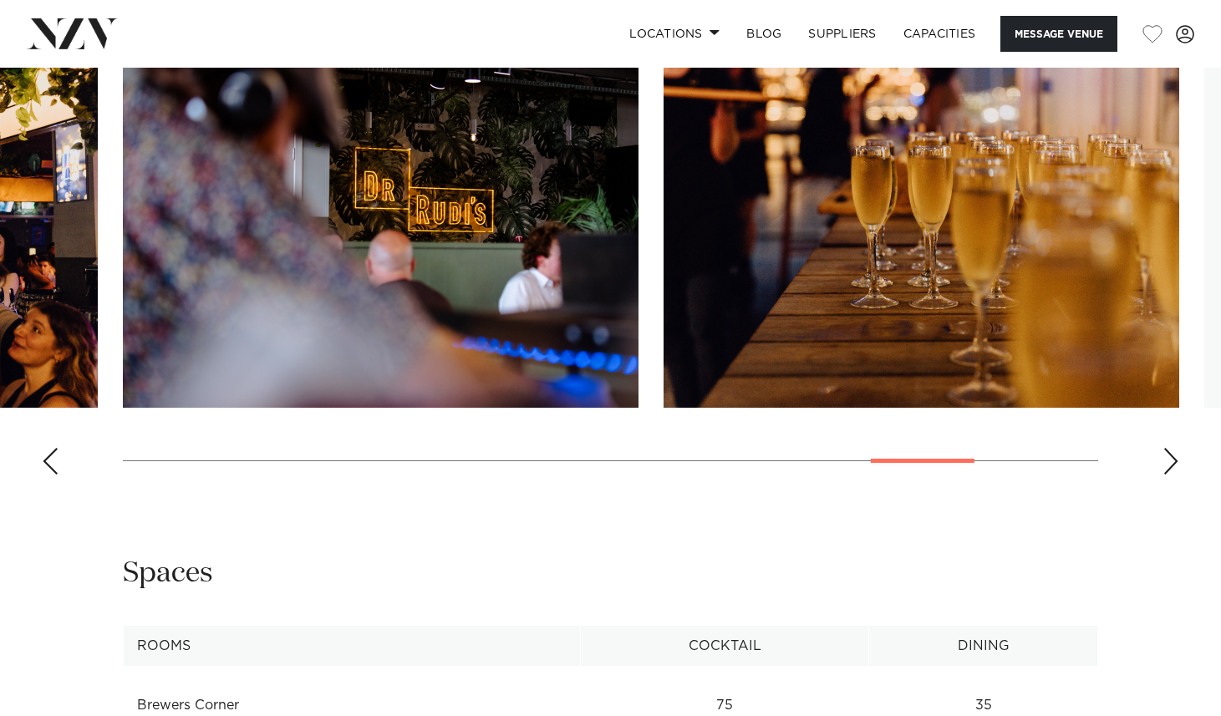
click at [1165, 466] on div "Next slide" at bounding box center [1170, 461] width 17 height 27
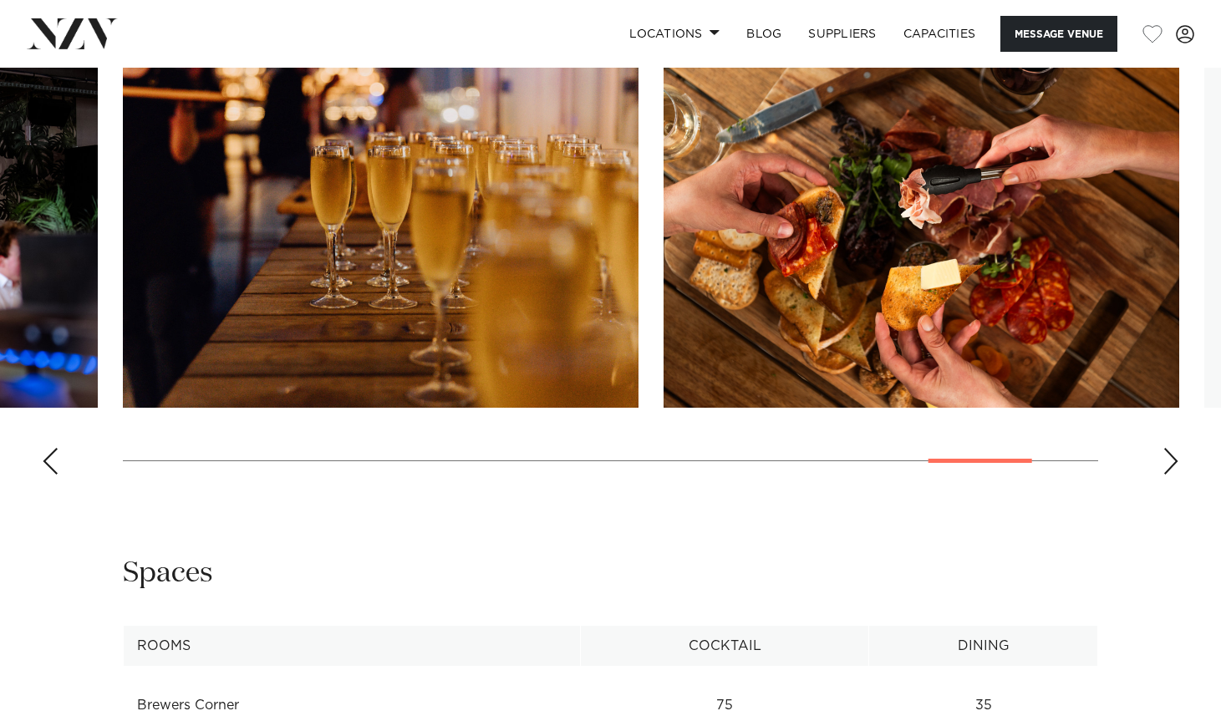
click at [1165, 466] on div "Next slide" at bounding box center [1170, 461] width 17 height 27
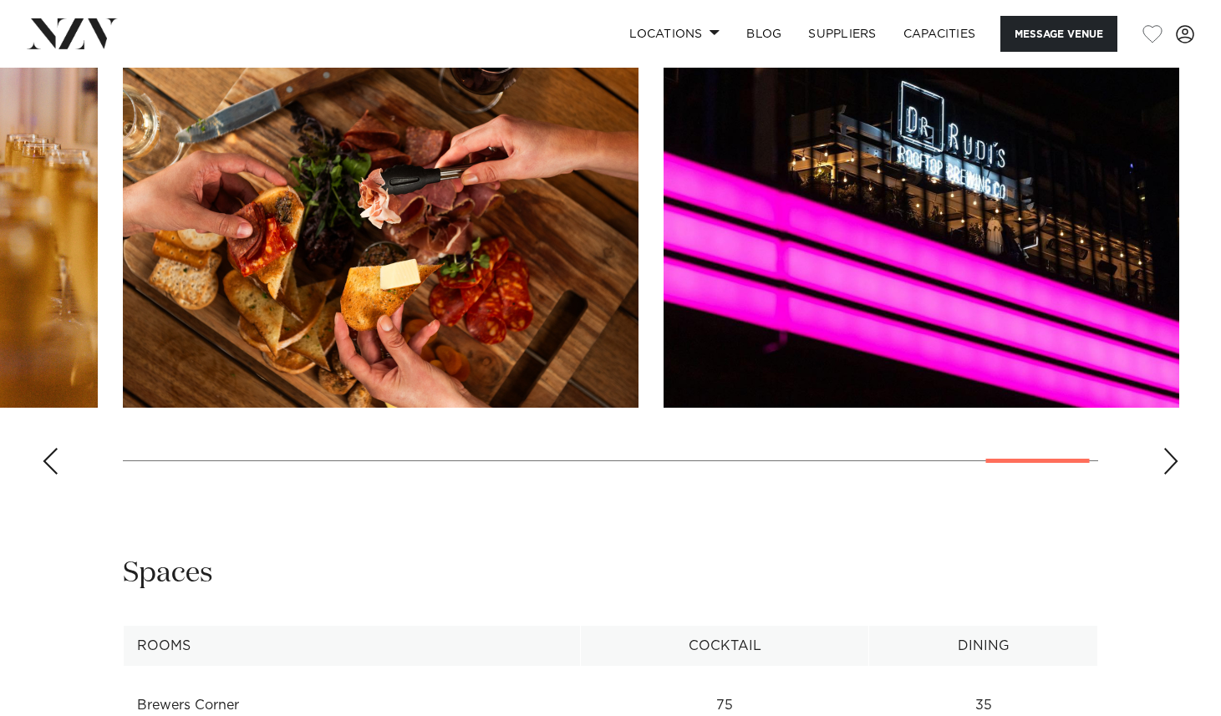
click at [1165, 466] on div "Next slide" at bounding box center [1170, 461] width 17 height 27
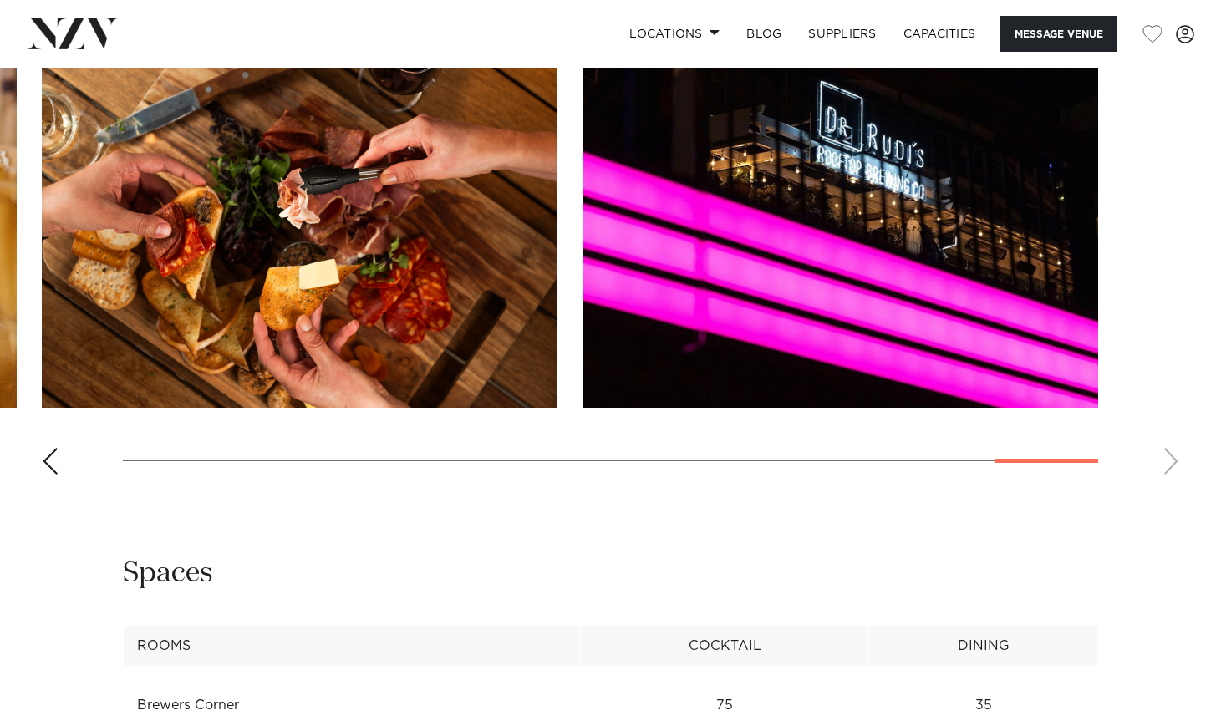
click at [1165, 466] on swiper-container at bounding box center [610, 258] width 1221 height 459
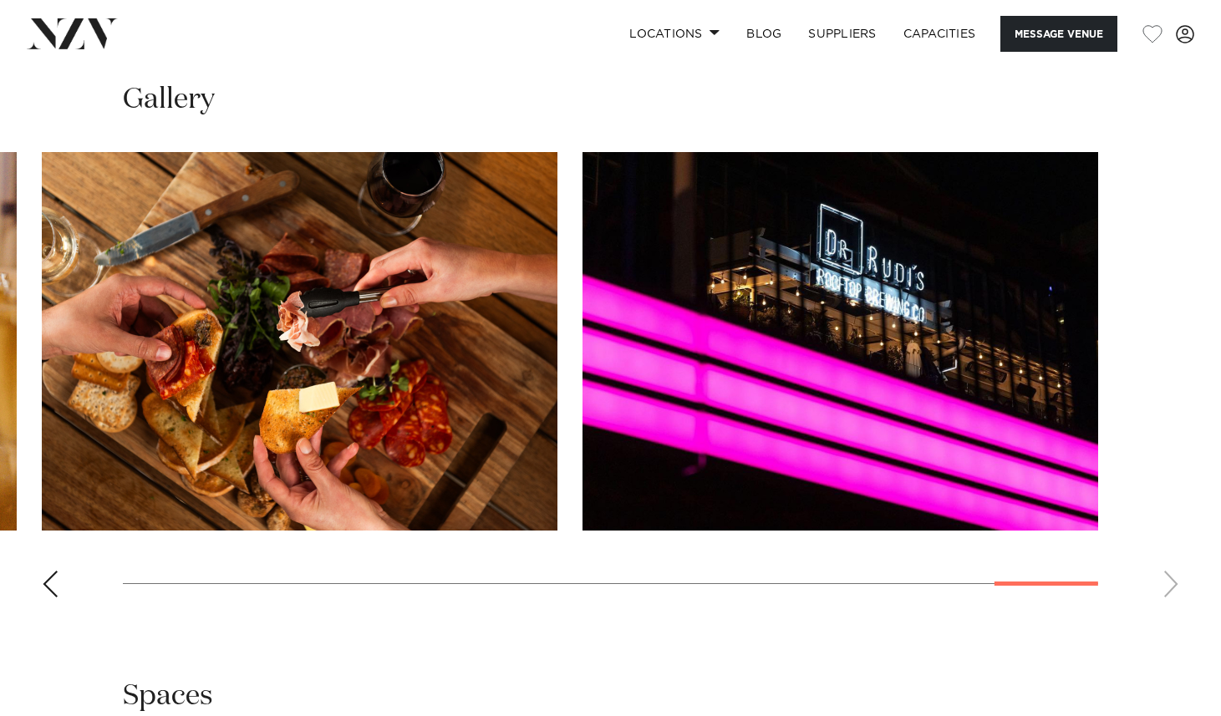
scroll to position [1508, 0]
